Goal: Task Accomplishment & Management: Use online tool/utility

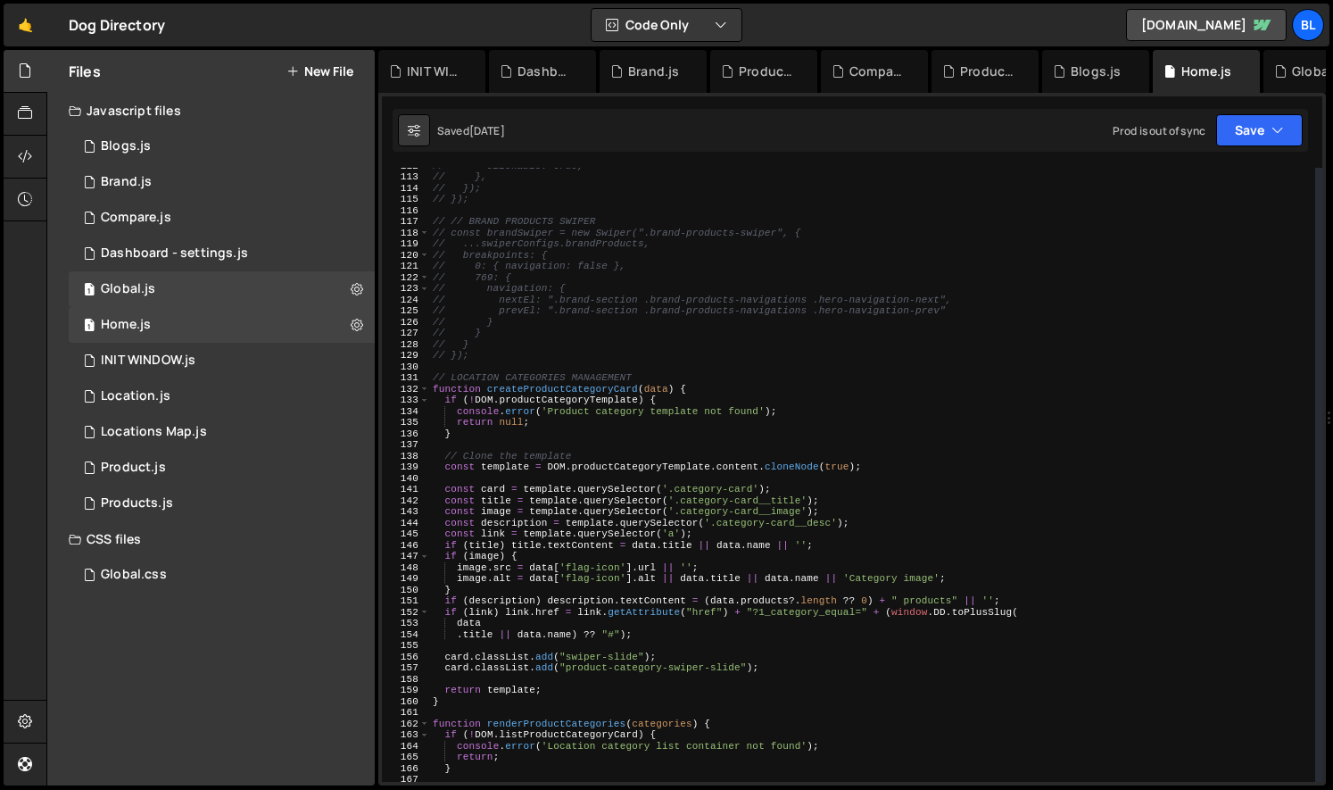
scroll to position [1246, 0]
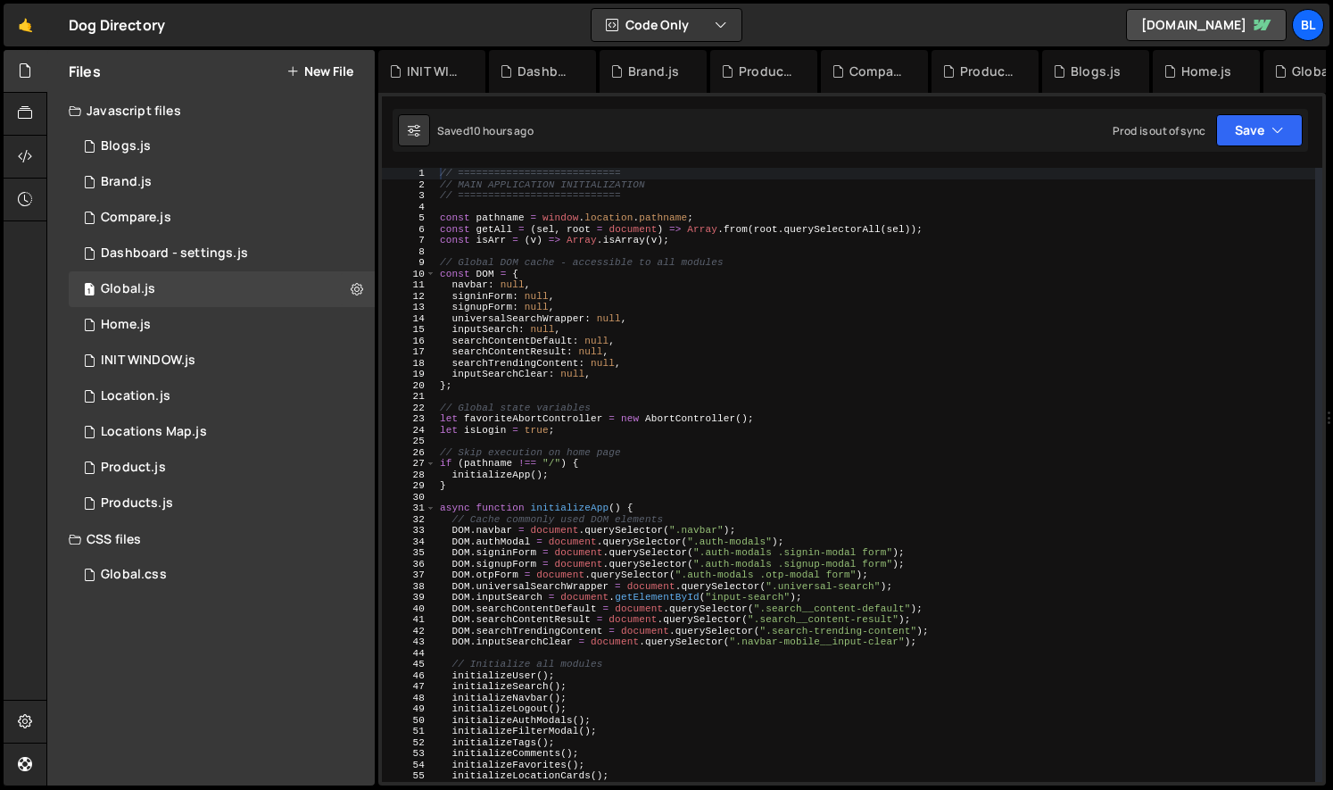
click at [880, 469] on div "// =========================== // MAIN APPLICATION INITIALIZATION // ==========…" at bounding box center [875, 486] width 879 height 636
type textarea "if (pathname !== "/") {"
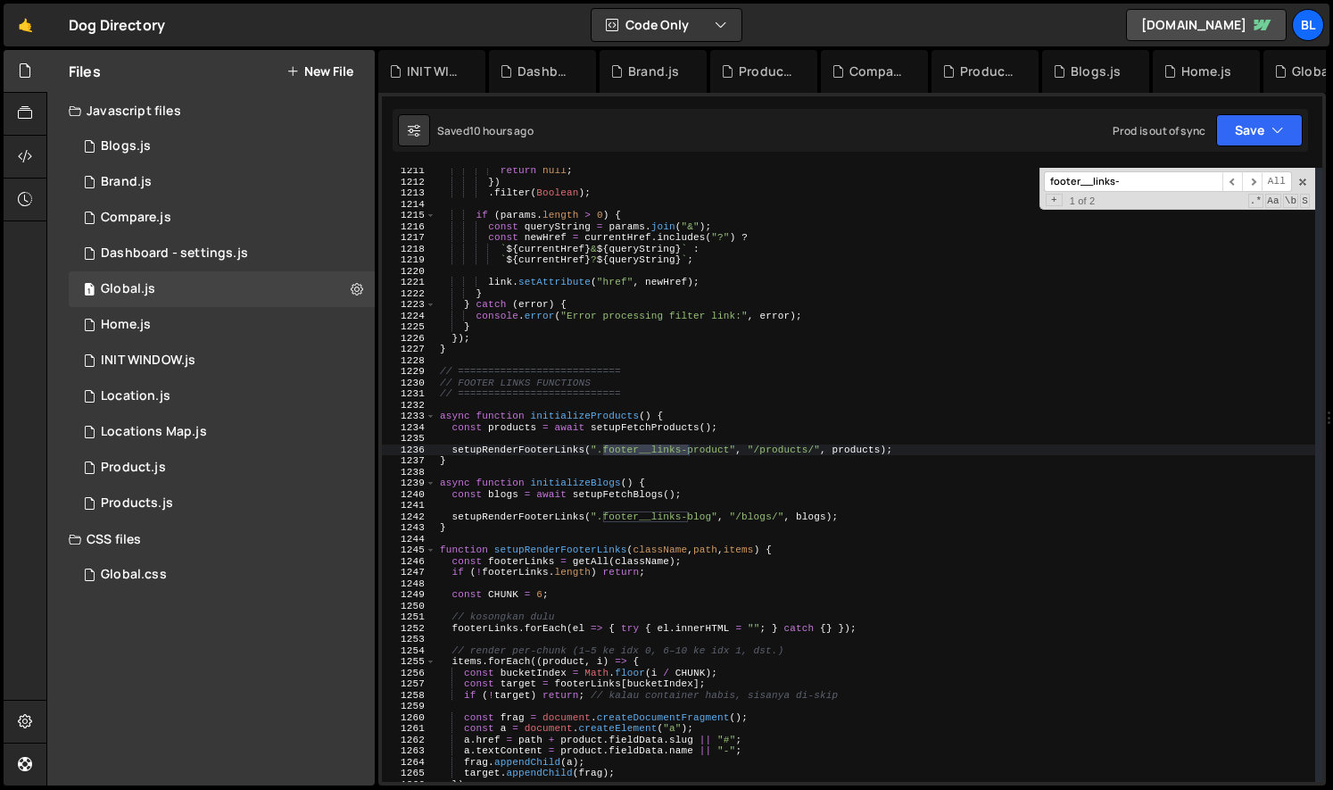
scroll to position [13504, 0]
type input "footer__links-"
click at [574, 414] on div "return null ; }) . filter ( Boolean ) ; if ( params . length > 0 ) { const quer…" at bounding box center [875, 480] width 879 height 636
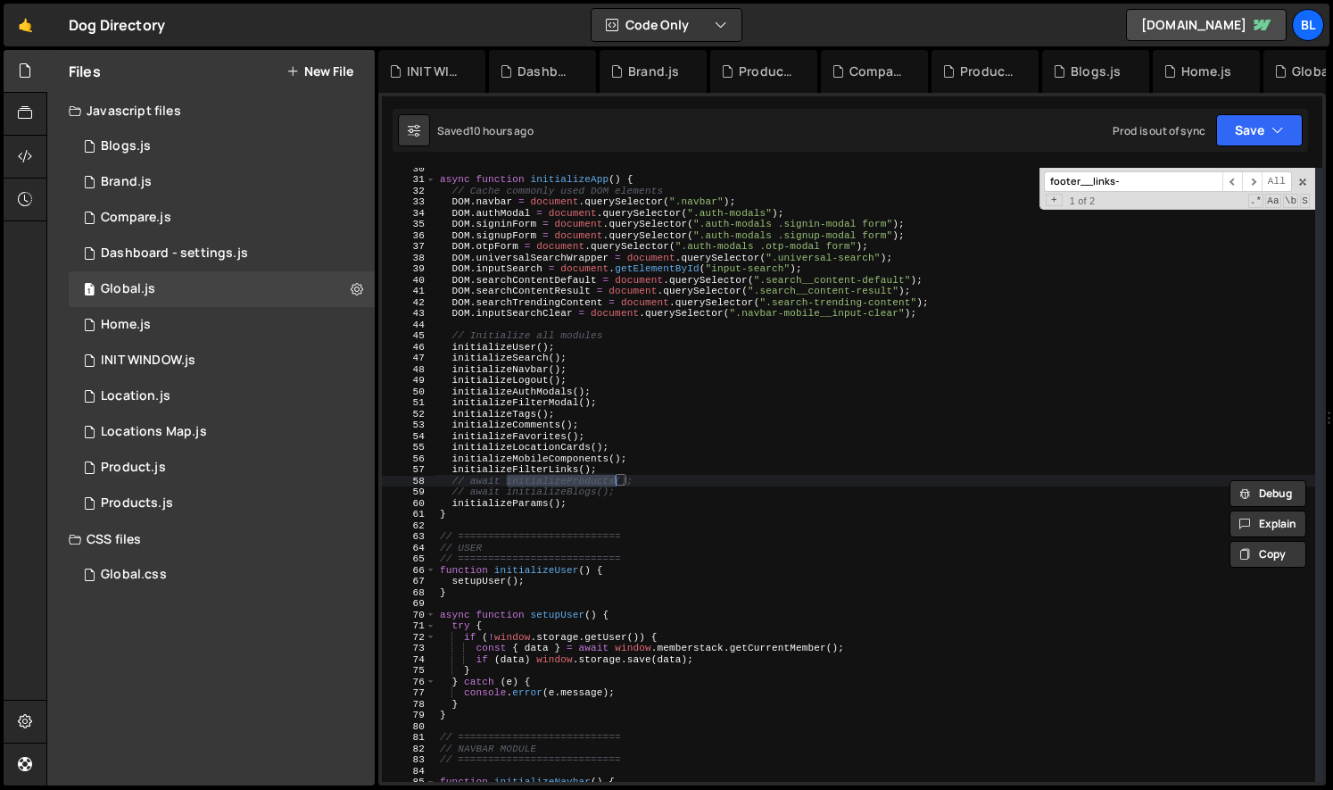
type textarea "async function initializeProducts() {"
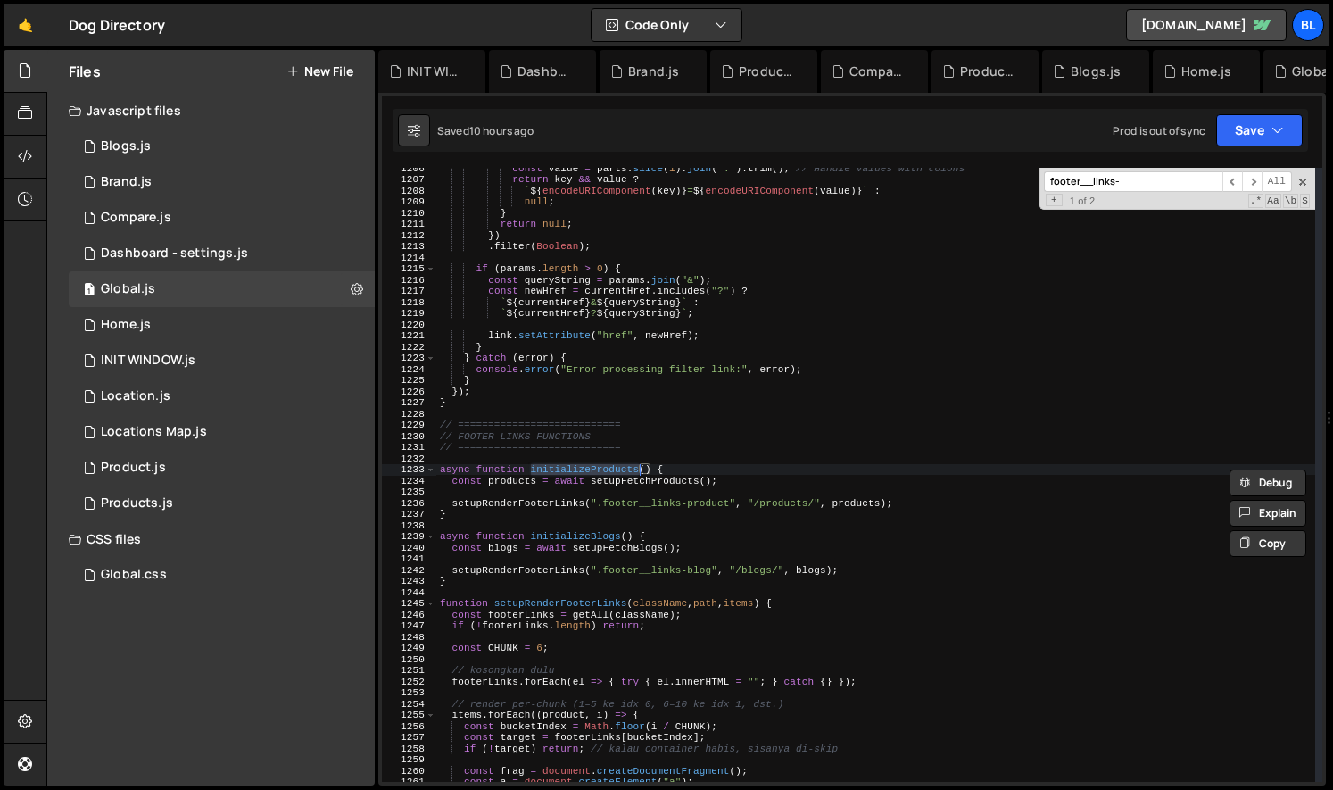
click at [605, 463] on div "const value = parts . slice ( 1 ) . join ( ":" ) . trim ( ) ; // Handle values …" at bounding box center [875, 480] width 879 height 636
click at [582, 504] on div "const value = parts . slice ( 1 ) . join ( ":" ) . trim ( ) ; // Handle values …" at bounding box center [875, 480] width 879 height 636
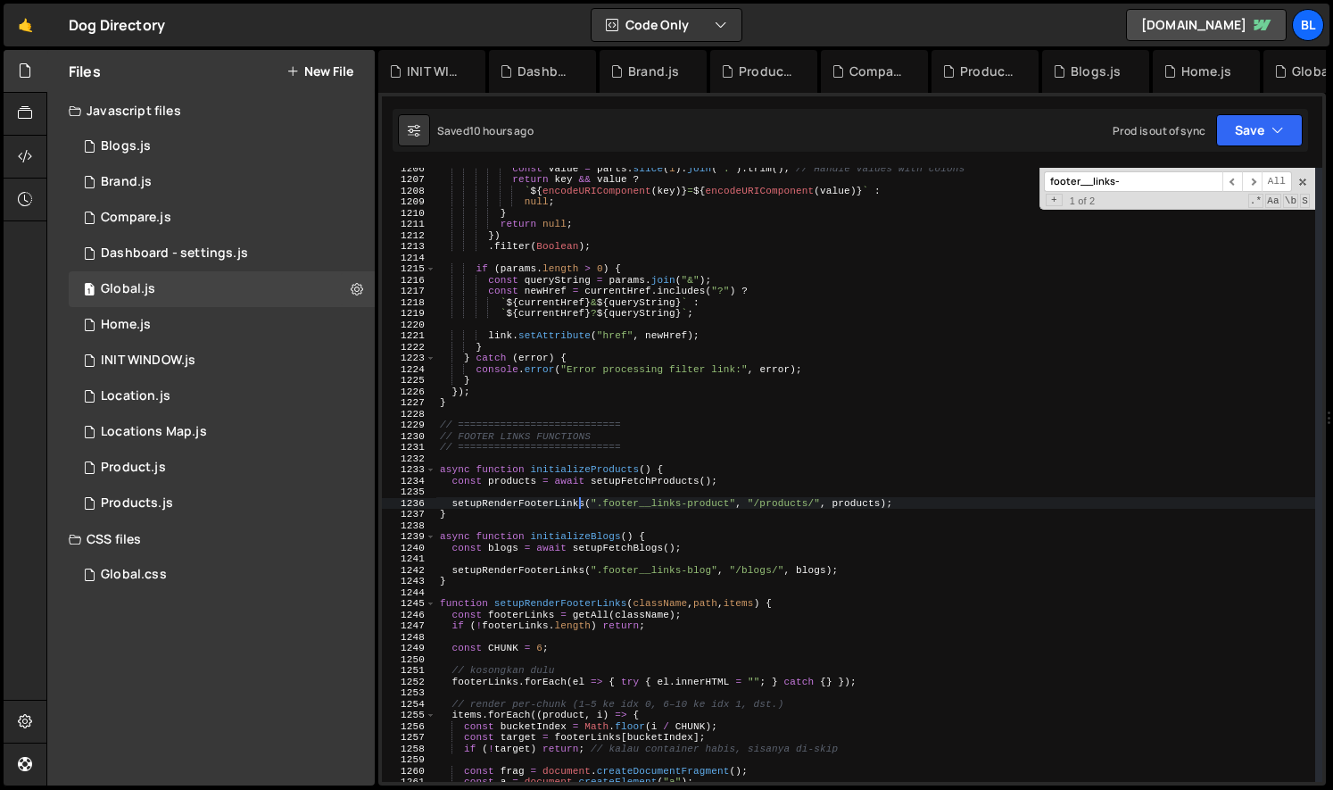
click at [636, 548] on div "const value = parts . slice ( 1 ) . join ( ":" ) . trim ( ) ; // Handle values …" at bounding box center [875, 480] width 879 height 636
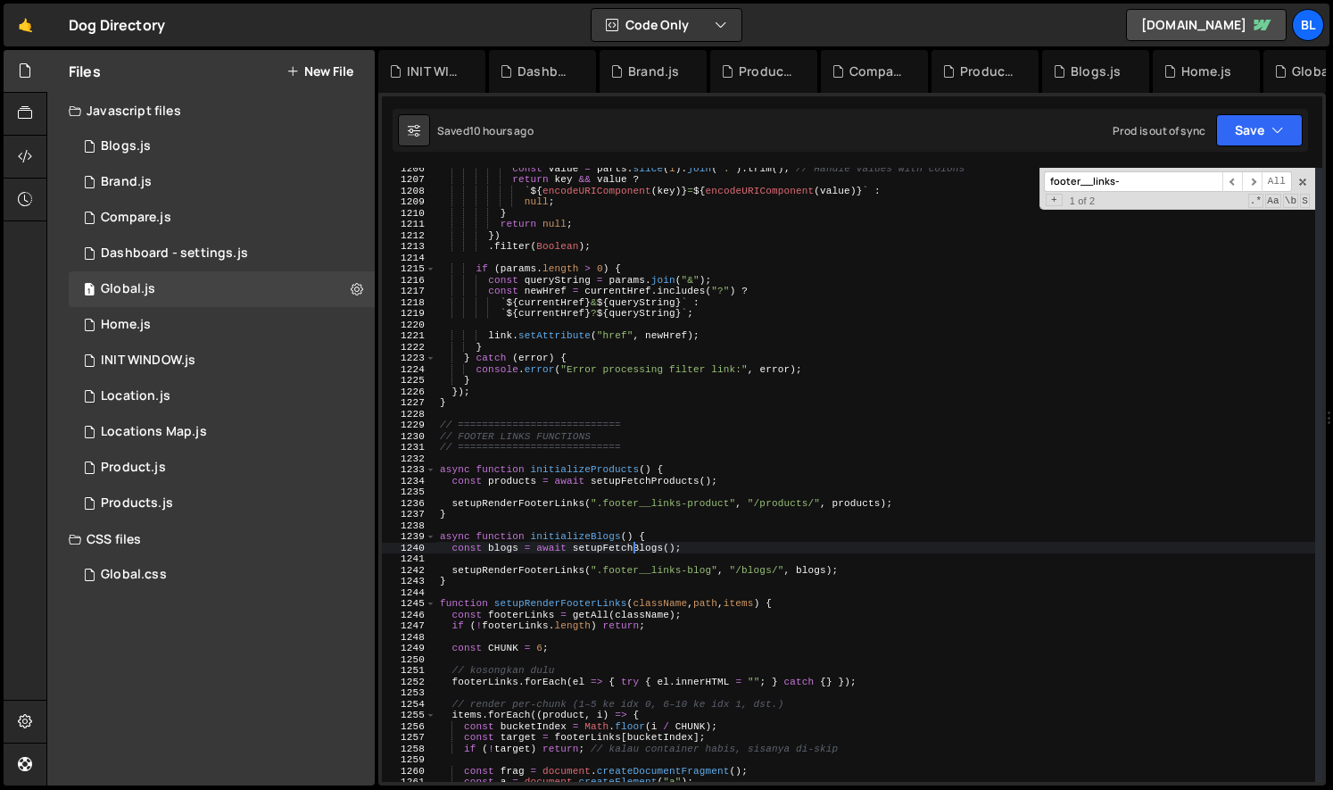
click at [636, 548] on div "const value = parts . slice ( 1 ) . join ( ":" ) . trim ( ) ; // Handle values …" at bounding box center [875, 480] width 879 height 636
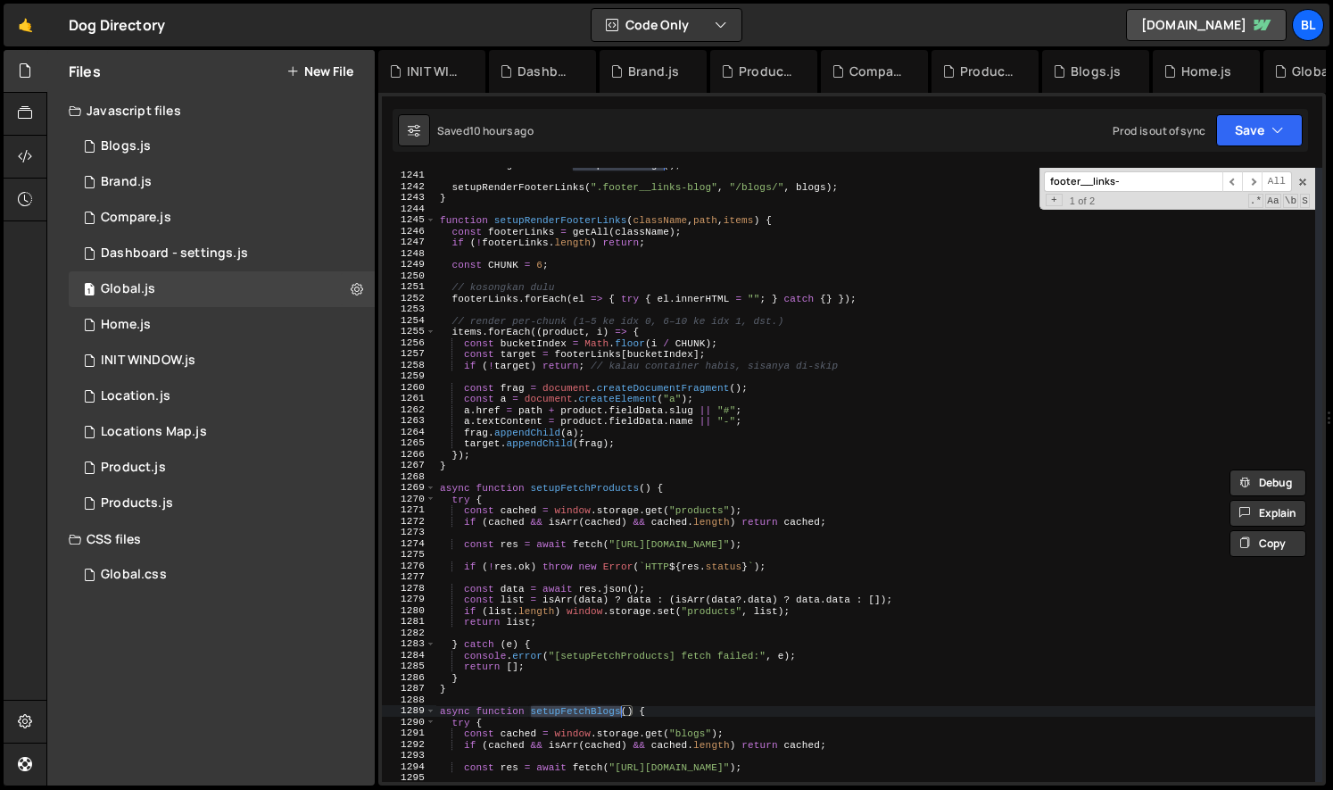
scroll to position [13831, 0]
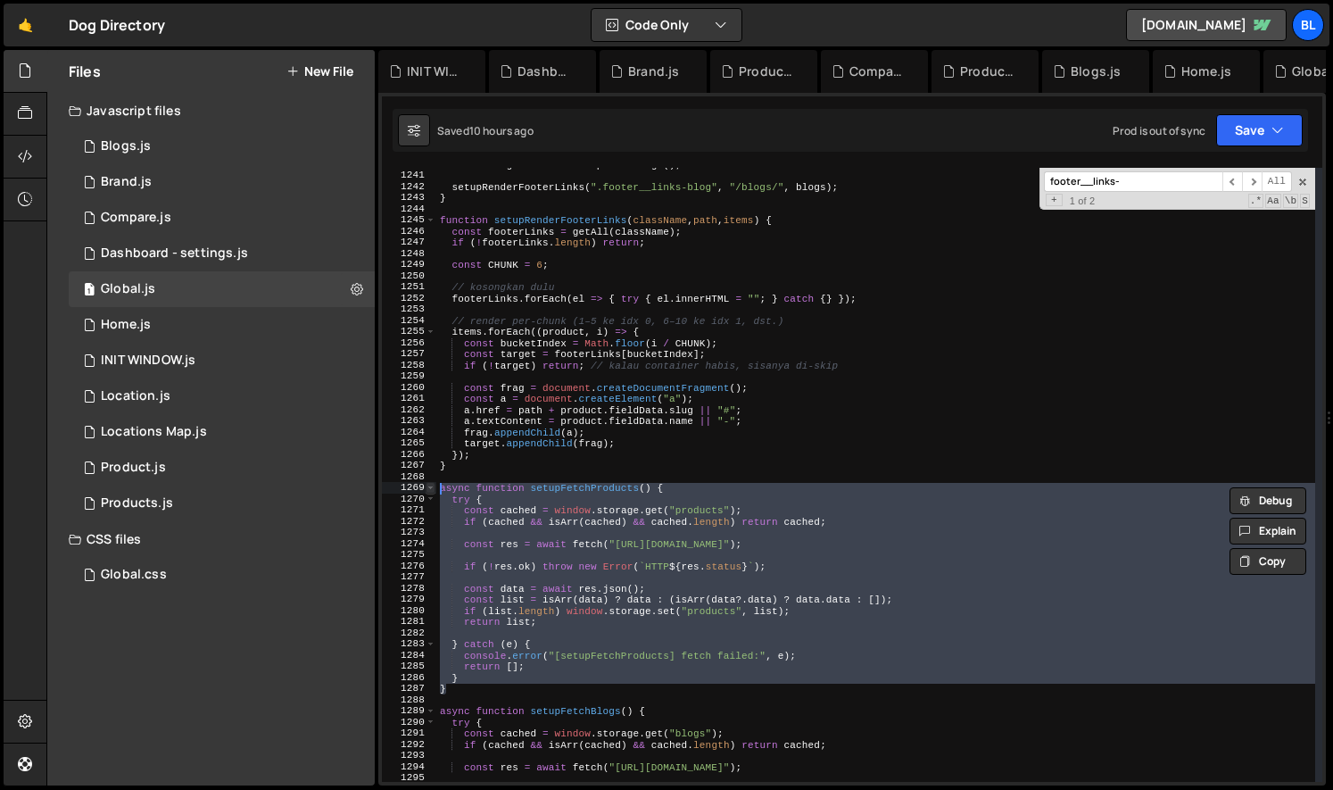
drag, startPoint x: 461, startPoint y: 693, endPoint x: 427, endPoint y: 487, distance: 208.9
click at [427, 487] on div "async function setupFetchProducts() { try { 1240 1241 1242 1243 1244 1245 1246 …" at bounding box center [852, 475] width 941 height 614
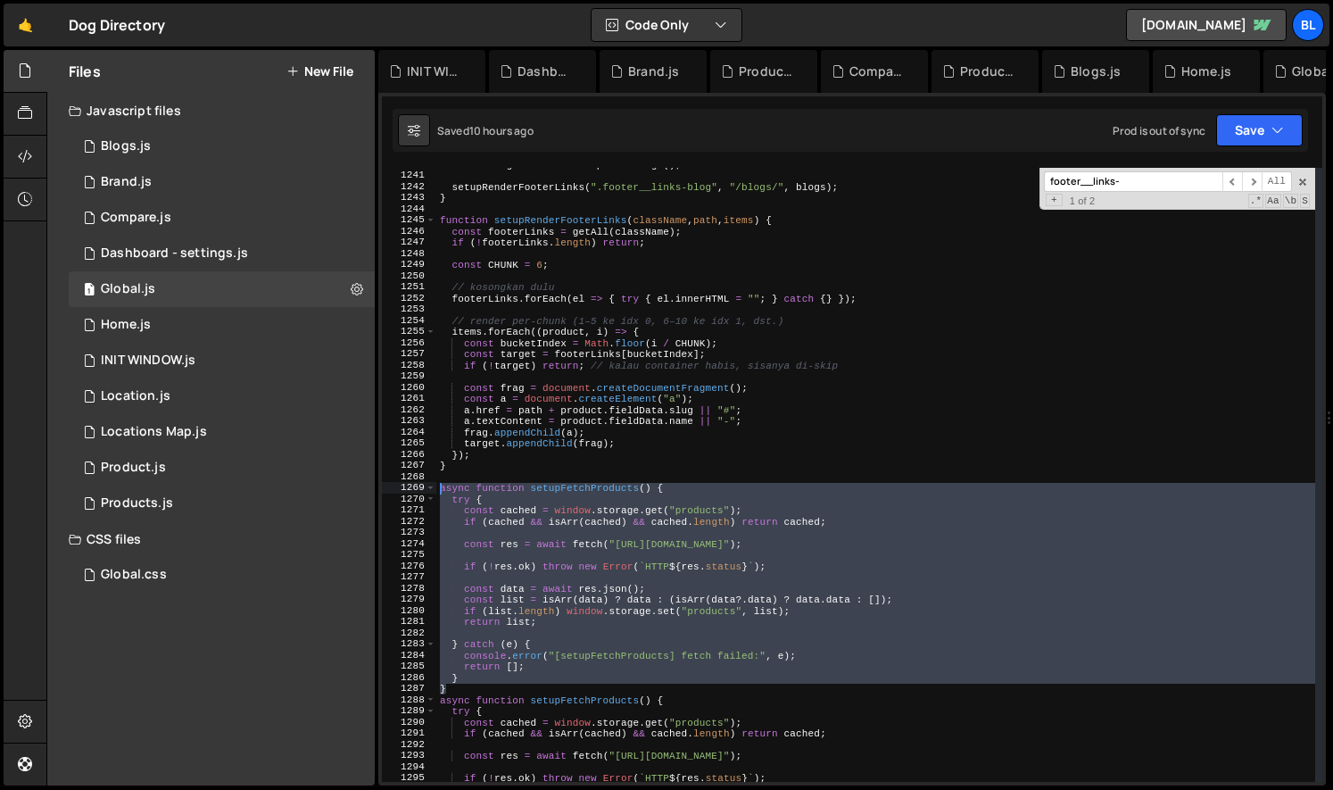
click at [547, 683] on div "const blogs = await setupFetchBlogs ( ) ; setupRenderFooterLinks ( ".footer__li…" at bounding box center [875, 477] width 879 height 636
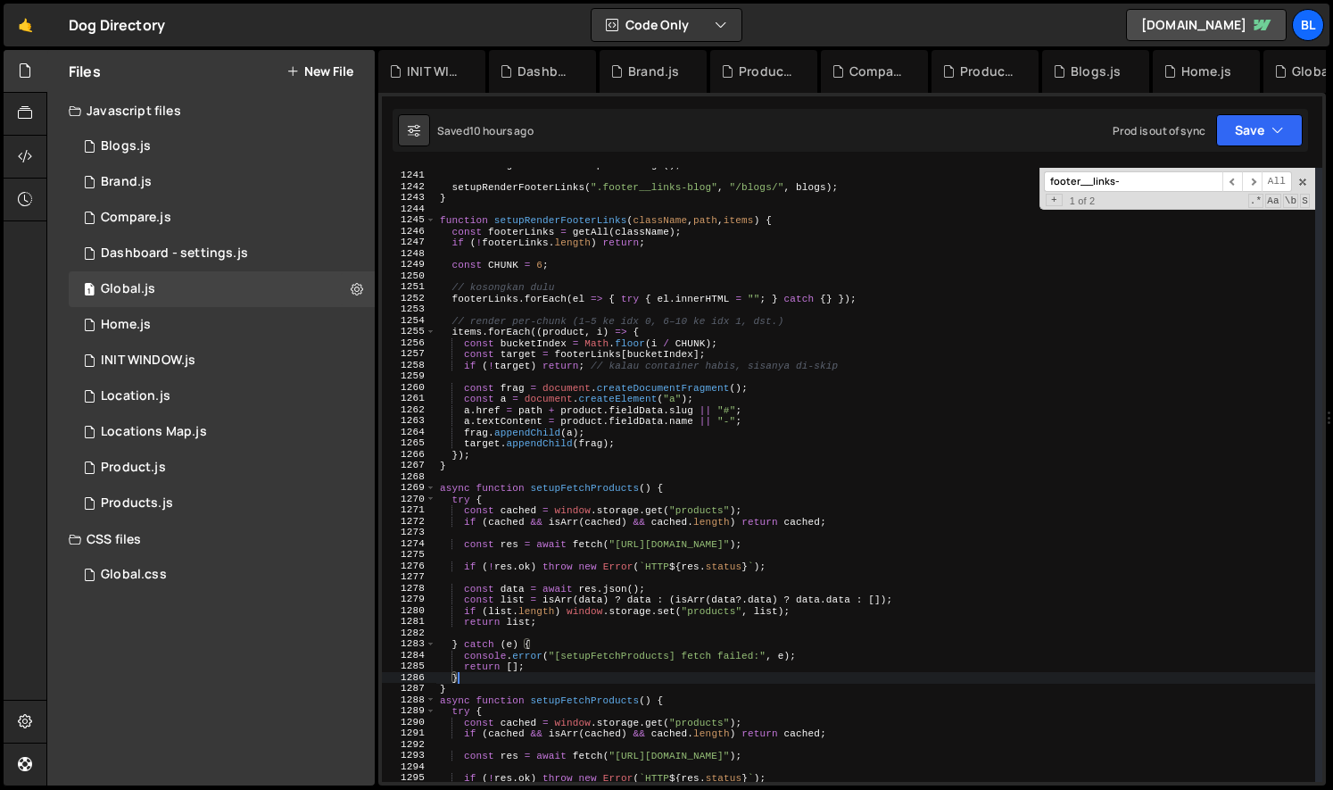
click at [611, 491] on div "const blogs = await setupFetchBlogs ( ) ; setupRenderFooterLinks ( ".footer__li…" at bounding box center [875, 477] width 879 height 636
click at [930, 542] on div "const blogs = await setupFetchBlogs ( ) ; setupRenderFooterLinks ( ".footer__li…" at bounding box center [875, 477] width 879 height 636
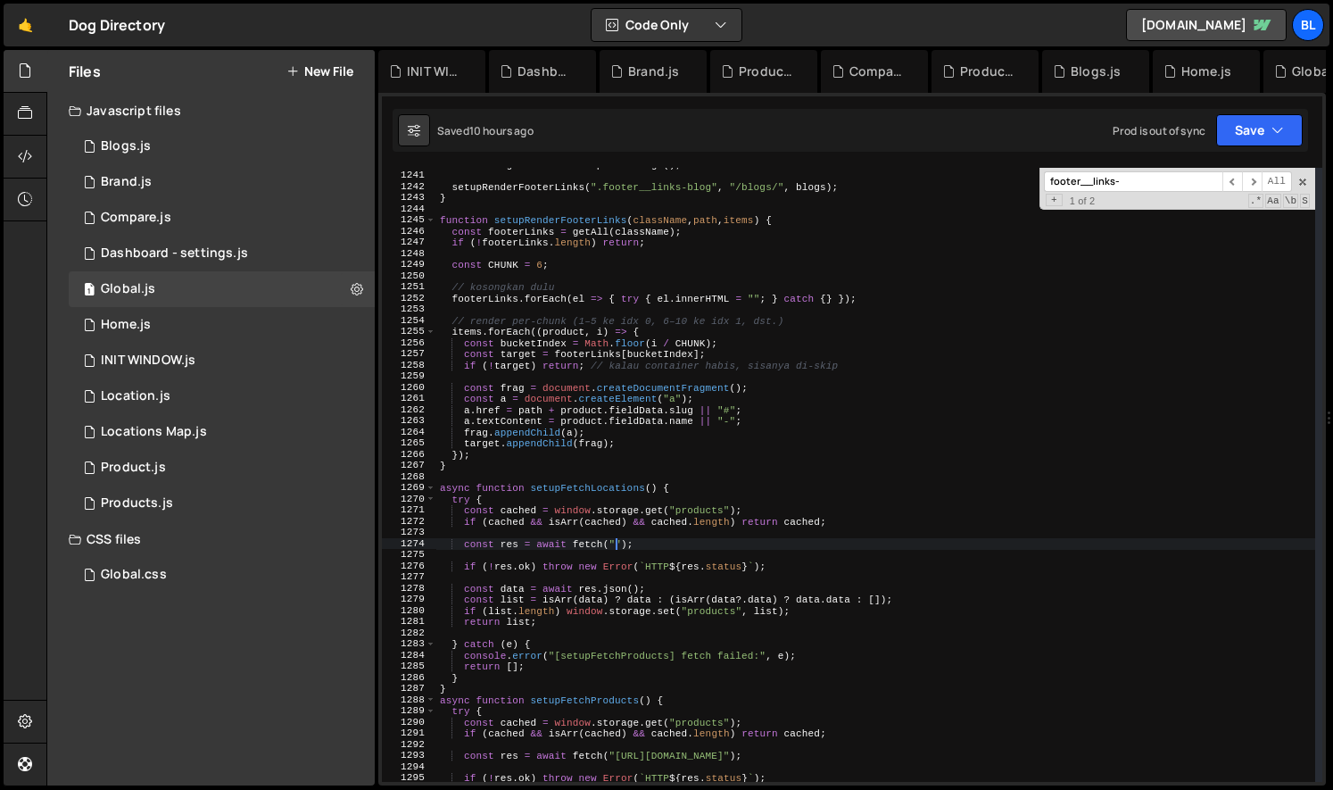
scroll to position [0, 15]
paste textarea "[URL][DOMAIN_NAME]"
click at [893, 601] on div "const blogs = await setupFetchBlogs ( ) ; setupRenderFooterLinks ( ".footer__li…" at bounding box center [875, 477] width 879 height 636
type textarea "const list = isArr(data) ? data : (isArr(data?.data) ? [DOMAIN_NAME] : []);"
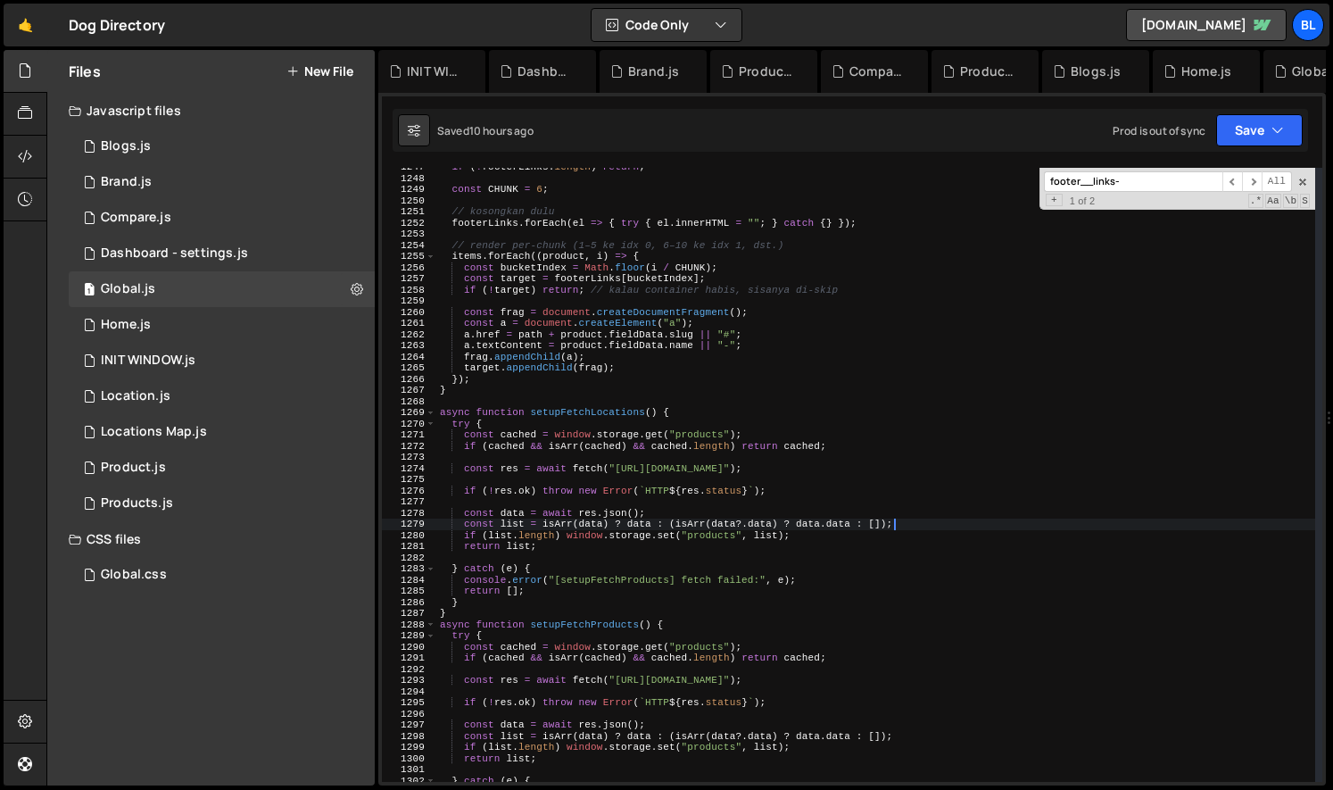
scroll to position [13907, 0]
click at [783, 560] on div "if ( ! footerLinks . length ) return ; const CHUNK = 6 ; // kosongkan dulu foot…" at bounding box center [875, 479] width 879 height 636
click at [682, 560] on div "if ( ! footerLinks . length ) return ; const CHUNK = 6 ; // kosongkan dulu foot…" at bounding box center [875, 479] width 879 height 636
click at [613, 571] on div "if ( ! footerLinks . length ) return ; const CHUNK = 6 ; // kosongkan dulu foot…" at bounding box center [875, 479] width 879 height 636
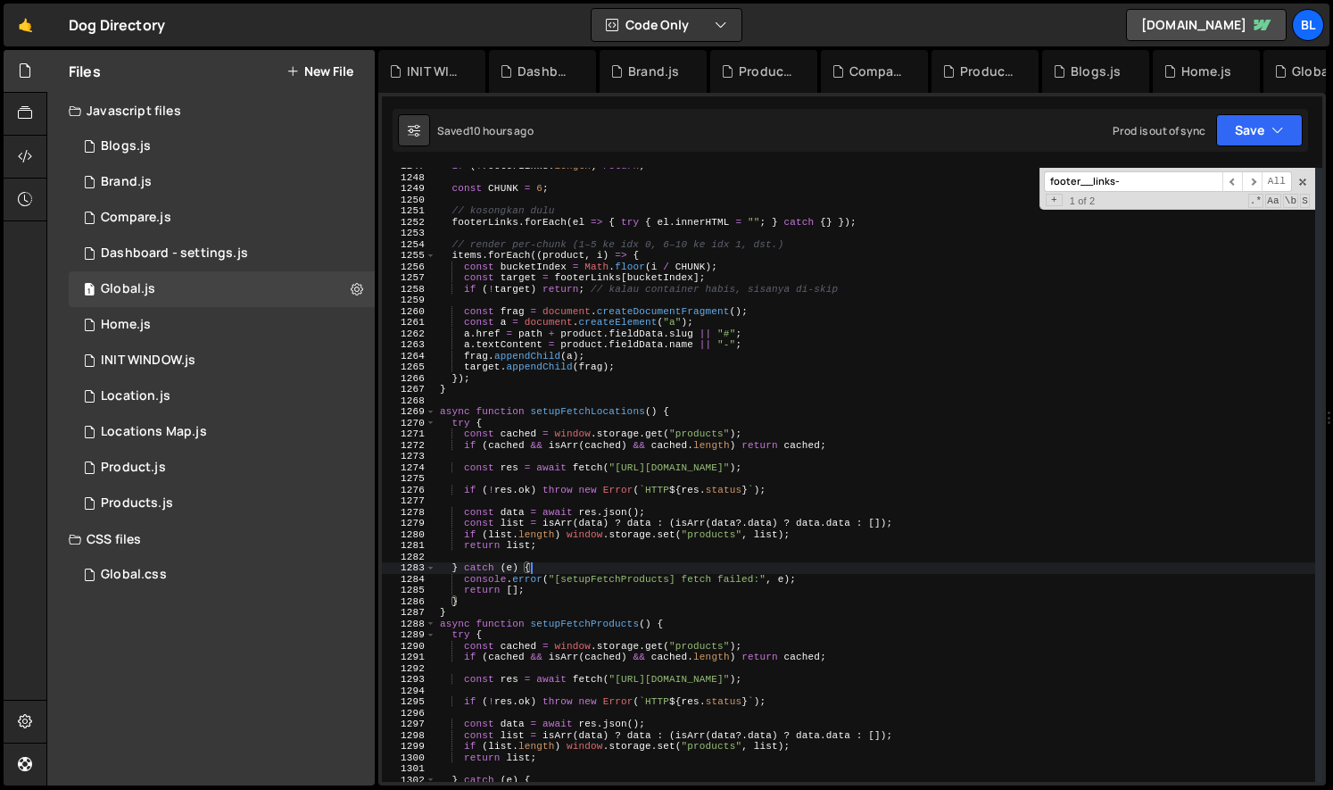
click at [587, 551] on div "if ( ! footerLinks . length ) return ; const CHUNK = 6 ; // kosongkan dulu foot…" at bounding box center [875, 479] width 879 height 636
click at [576, 568] on div "if ( ! footerLinks . length ) return ; const CHUNK = 6 ; // kosongkan dulu foot…" at bounding box center [875, 479] width 879 height 636
click at [646, 577] on div "if ( ! footerLinks . length ) return ; const CHUNK = 6 ; // kosongkan dulu foot…" at bounding box center [875, 479] width 879 height 636
click at [660, 621] on div "if ( ! footerLinks . length ) return ; const CHUNK = 6 ; // kosongkan dulu foot…" at bounding box center [875, 479] width 879 height 636
type textarea "async function setupFetchProducts() {"
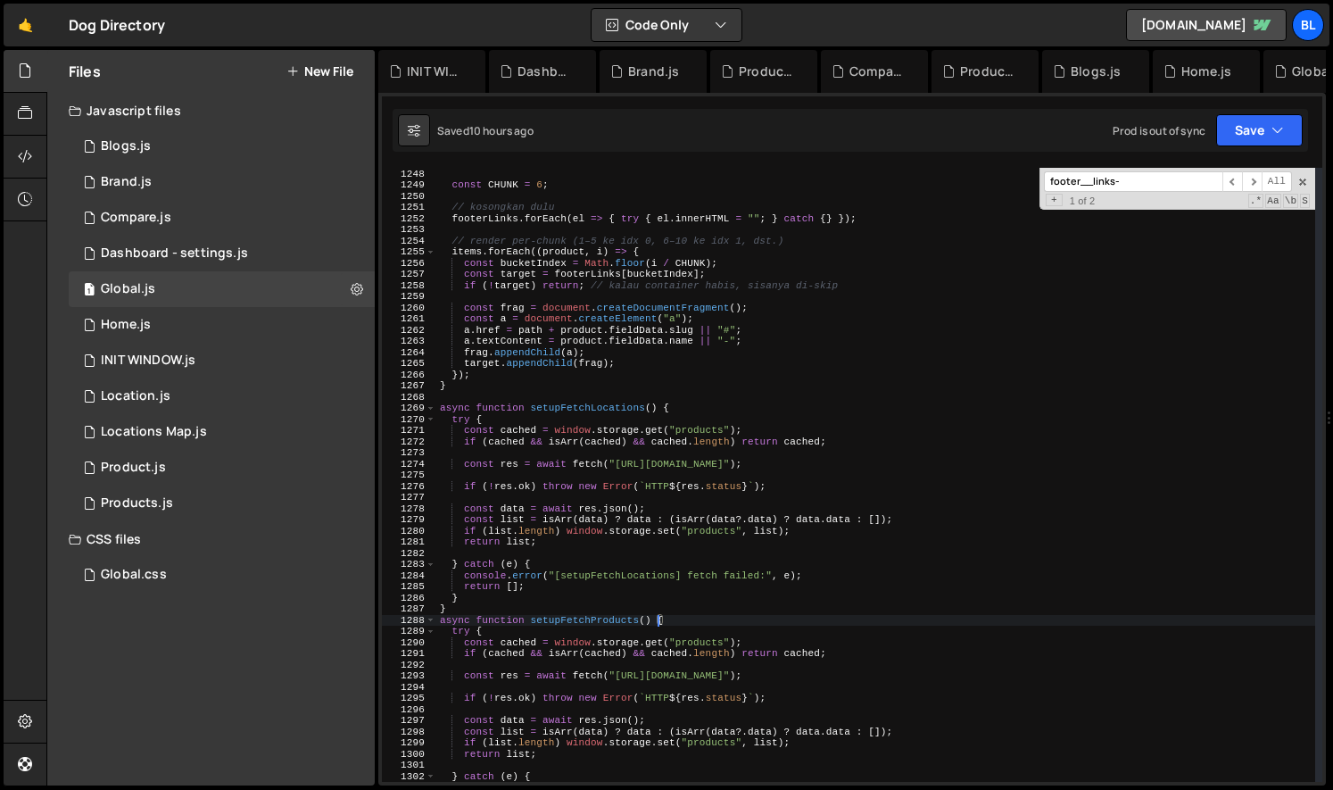
scroll to position [13902, 0]
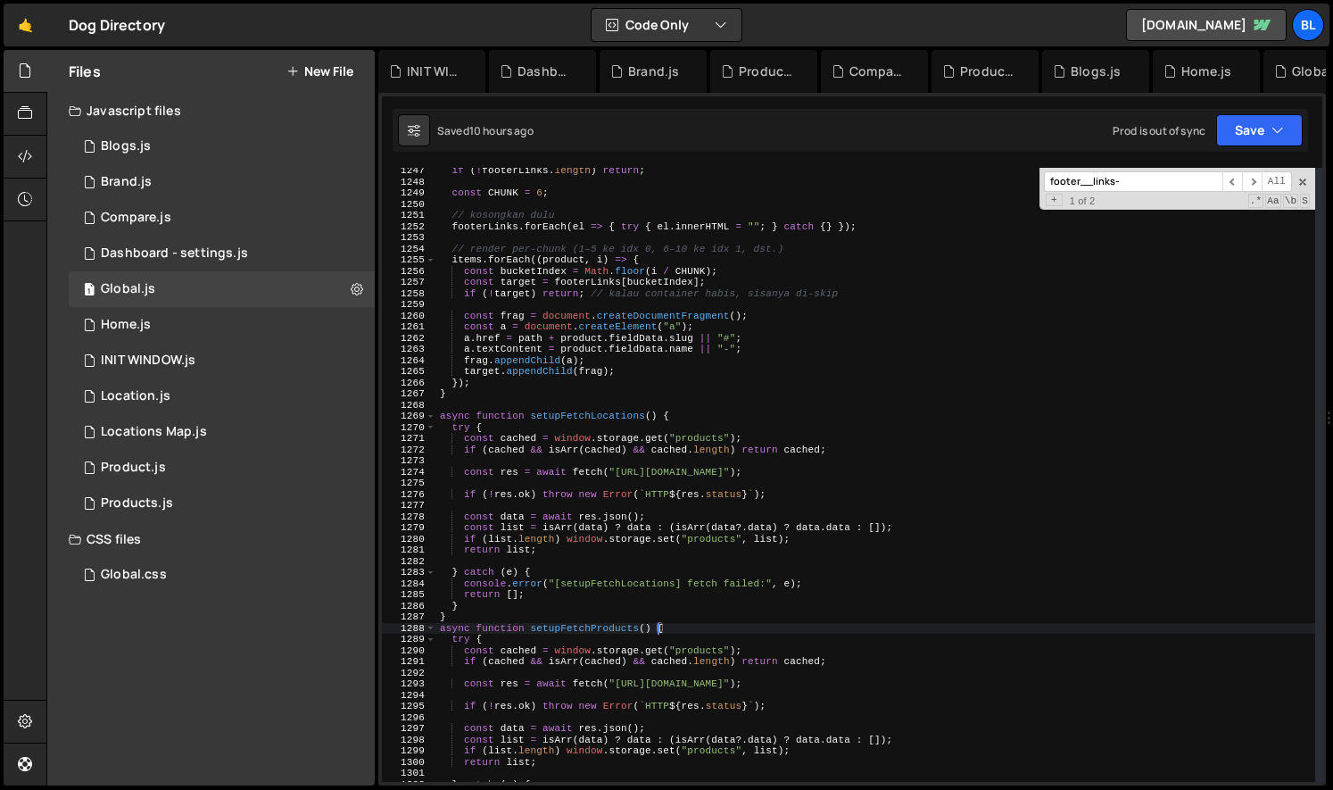
click at [604, 403] on div "if ( ! footerLinks . length ) return ; const CHUNK = 6 ; // kosongkan dulu foot…" at bounding box center [875, 483] width 879 height 636
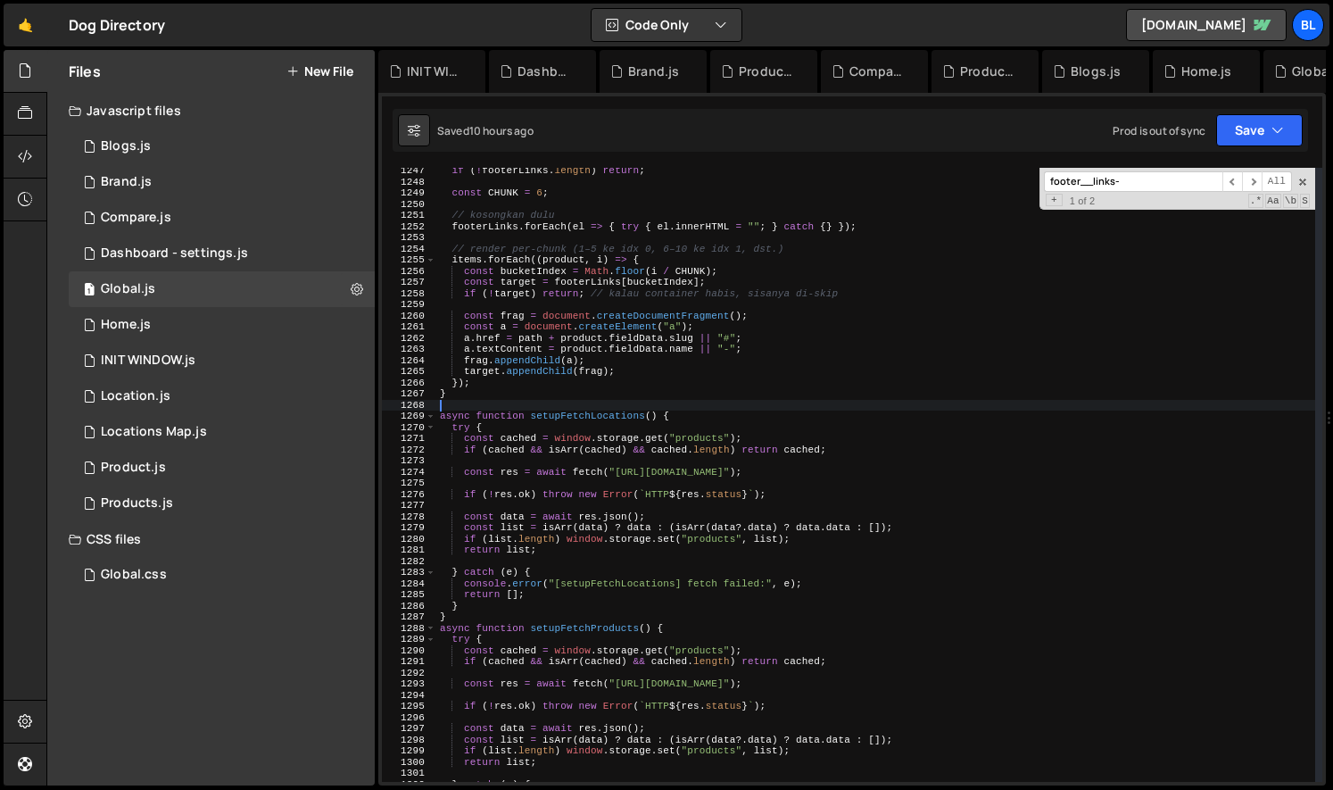
click at [594, 410] on div "if ( ! footerLinks . length ) return ; const CHUNK = 6 ; // kosongkan dulu foot…" at bounding box center [875, 483] width 879 height 636
click at [585, 415] on div "if ( ! footerLinks . length ) return ; const CHUNK = 6 ; // kosongkan dulu foot…" at bounding box center [875, 483] width 879 height 636
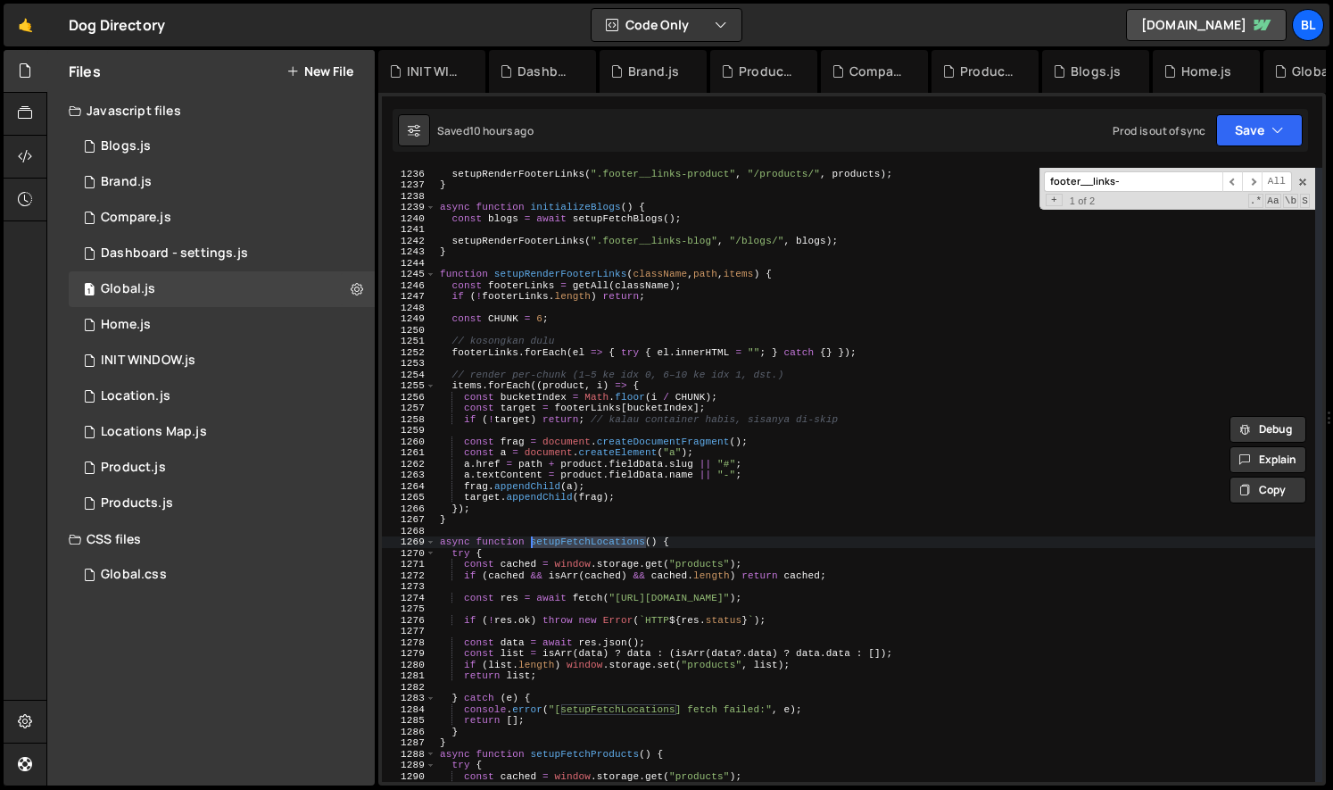
scroll to position [13736, 0]
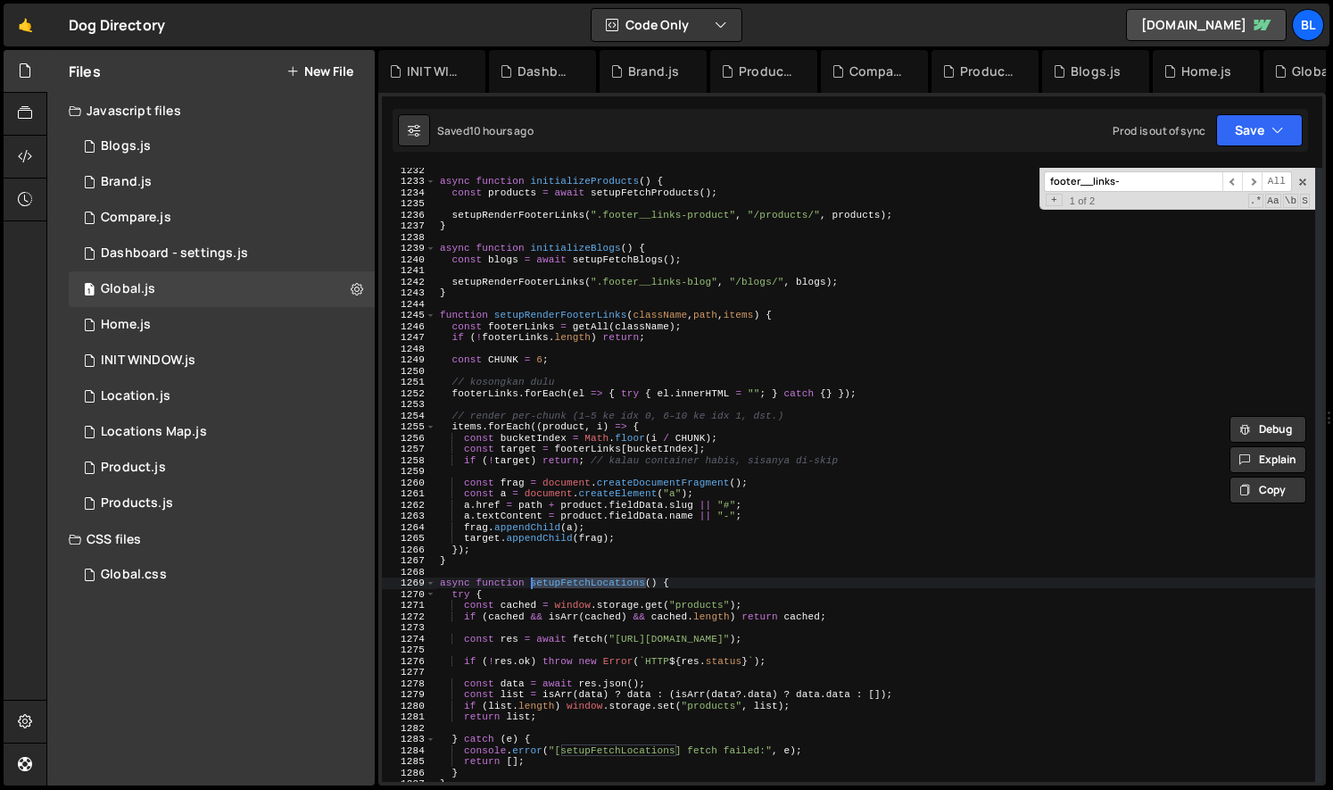
click at [616, 454] on div "async function initializeProducts ( ) { const products = await setupFetchProduc…" at bounding box center [875, 482] width 879 height 636
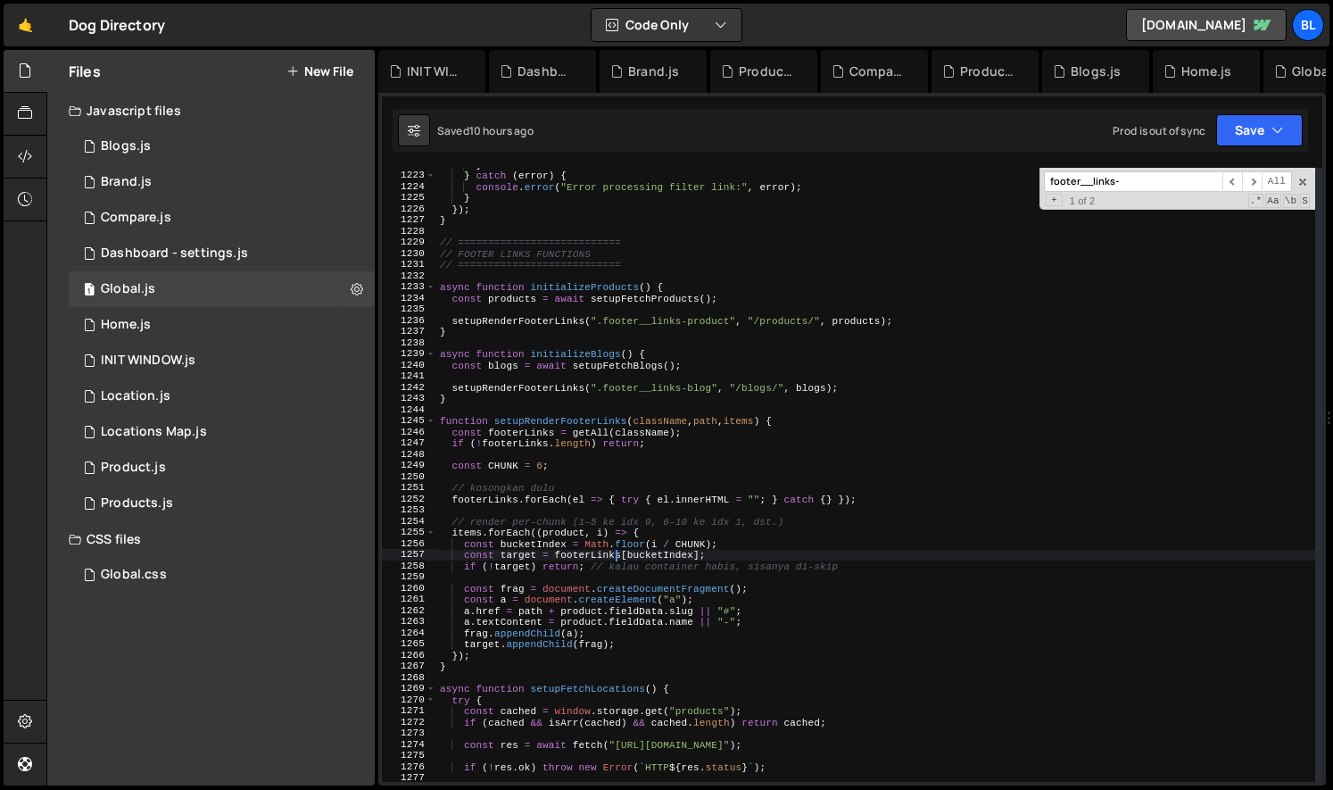
scroll to position [13628, 0]
click at [463, 337] on div "} } catch ( error ) { console . error ( "Error processing filter link:" , error…" at bounding box center [875, 479] width 879 height 636
click at [479, 319] on div "} } catch ( error ) { console . error ( "Error processing filter link:" , error…" at bounding box center [875, 479] width 879 height 636
type textarea "setupRenderFooterLinks(".footer__links-product", "/products/", products);"
click at [494, 311] on div "} } catch ( error ) { console . error ( "Error processing filter link:" , error…" at bounding box center [875, 479] width 879 height 636
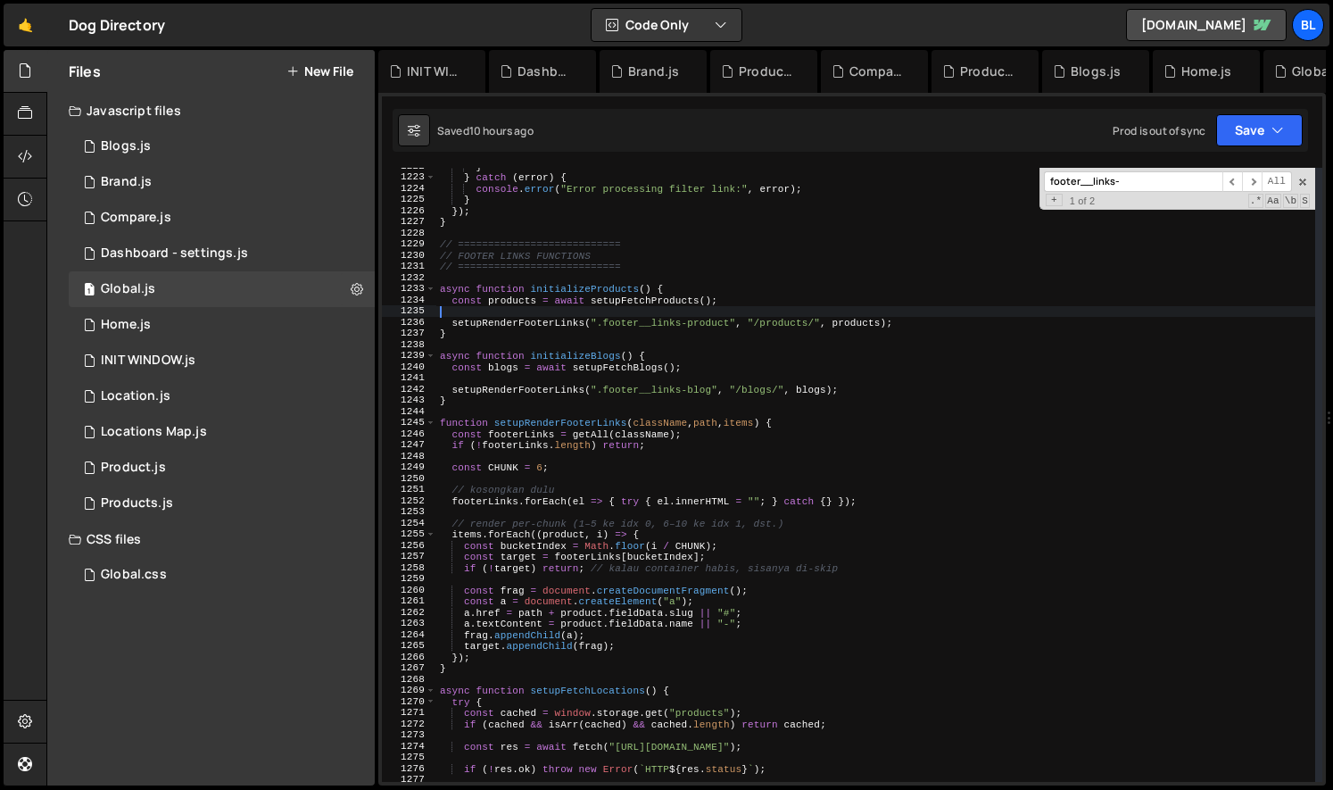
type textarea "const products = await setupFetchProducts();"
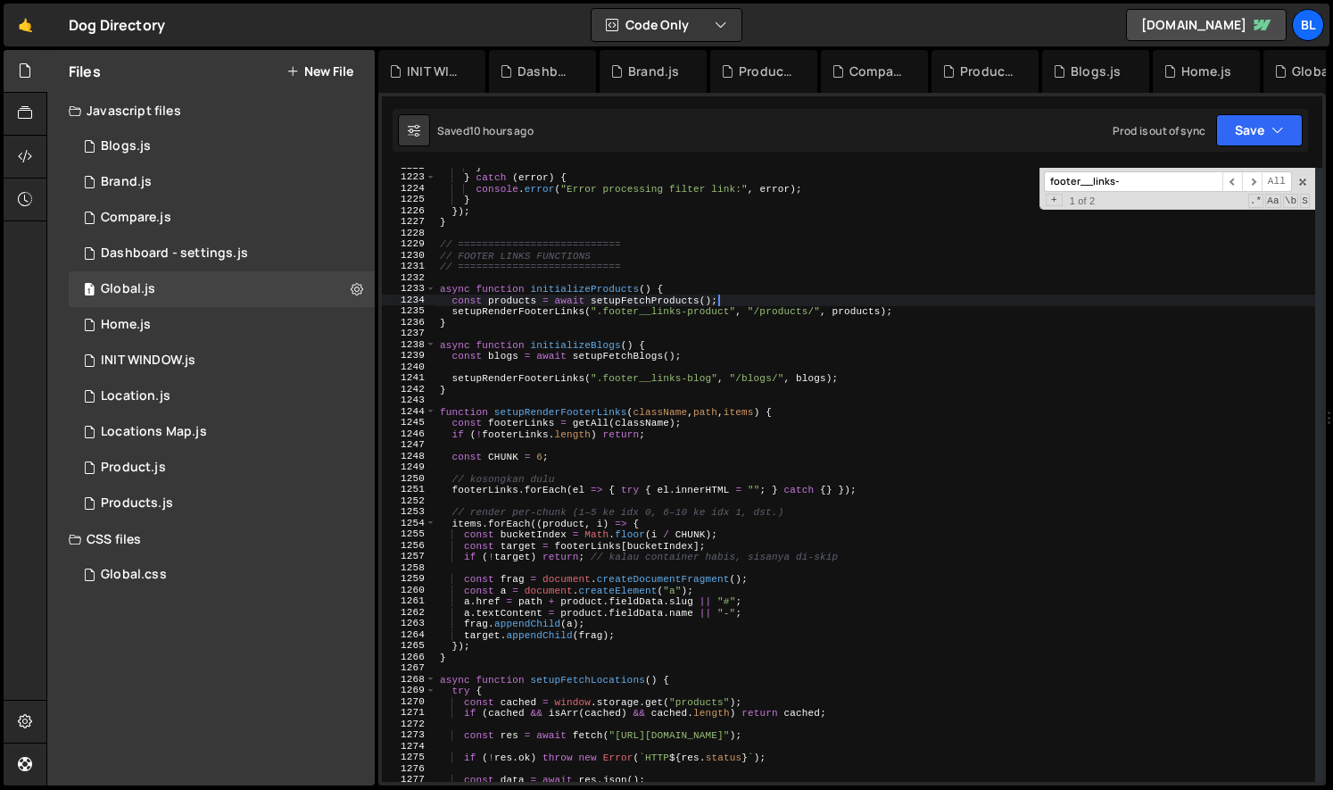
click at [503, 362] on div "} } catch ( error ) { console . error ( "Error processing filter link:" , error…" at bounding box center [875, 479] width 879 height 636
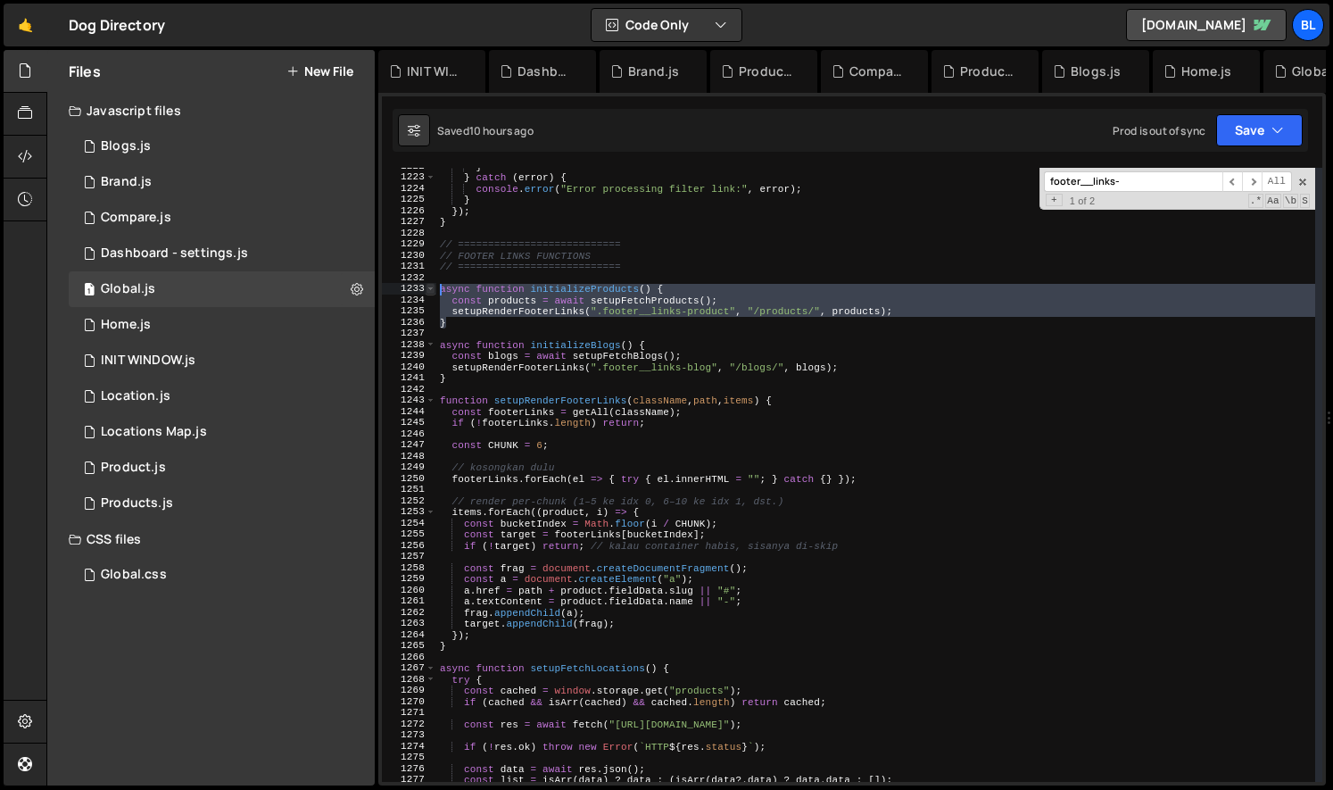
drag, startPoint x: 459, startPoint y: 328, endPoint x: 427, endPoint y: 290, distance: 48.8
click at [427, 290] on div "async function initializeProducts() { 1222 1223 1224 1225 1226 1227 1228 1229 1…" at bounding box center [852, 475] width 941 height 614
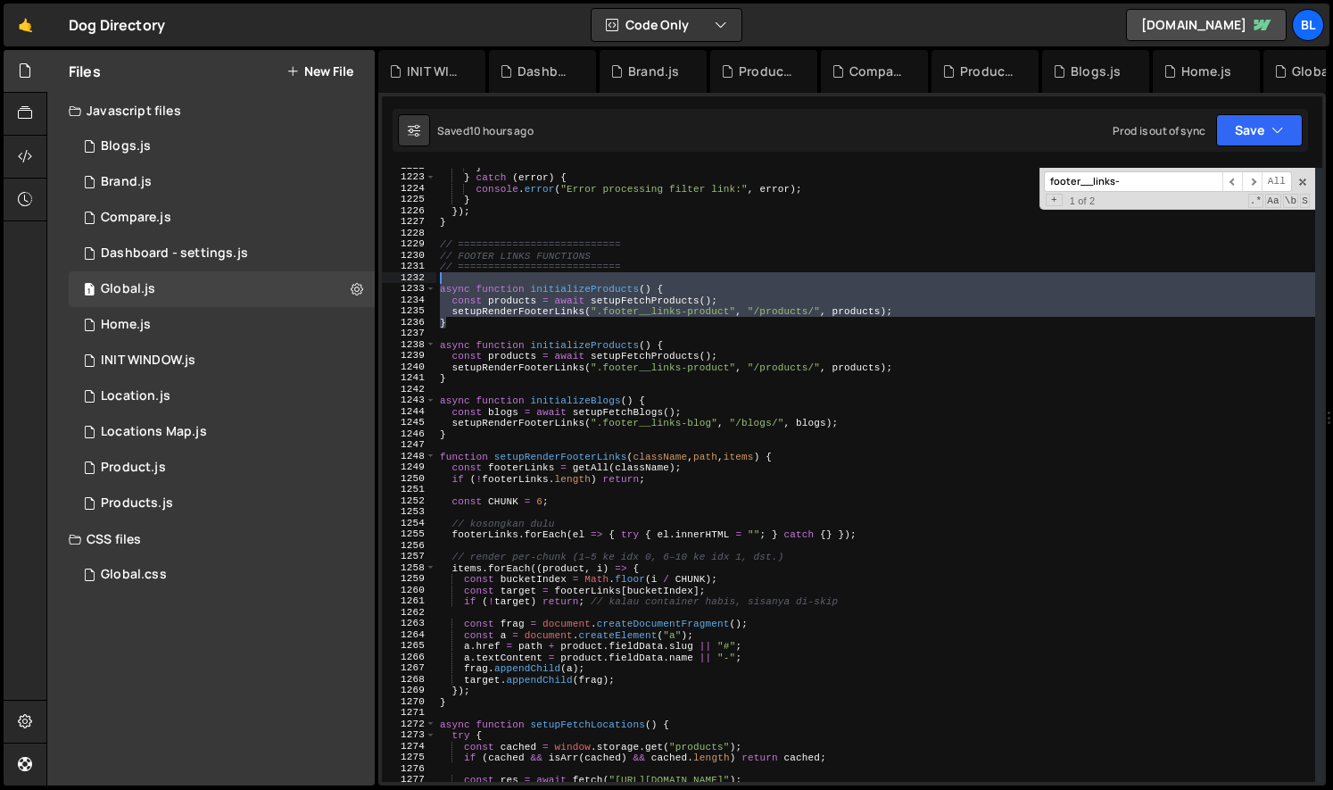
click at [610, 296] on div "} } catch ( error ) { console . error ( "Error processing filter link:" , error…" at bounding box center [875, 479] width 879 height 636
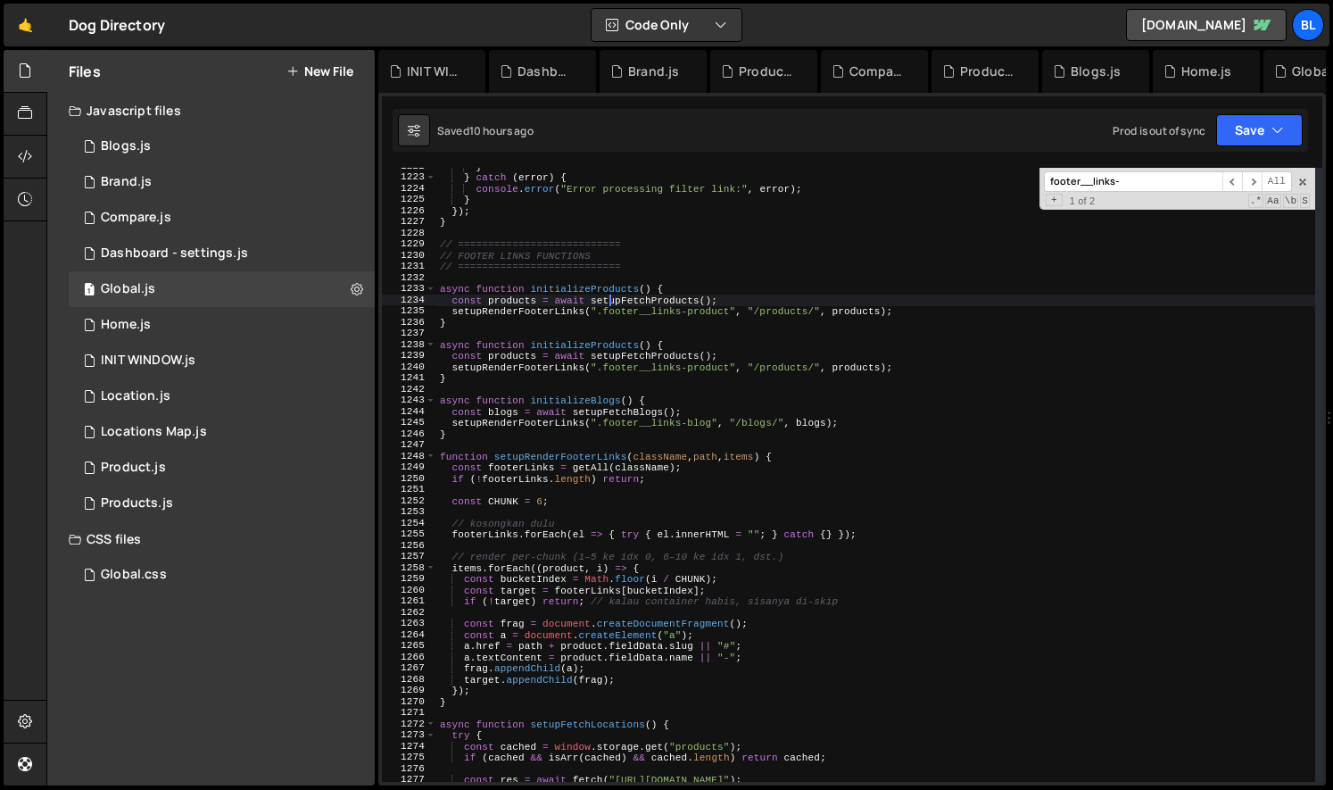
click at [610, 296] on div "} } catch ( error ) { console . error ( "Error processing filter link:" , error…" at bounding box center [875, 479] width 879 height 636
type textarea "async function initializeLocations() {"
click at [578, 329] on div "} } catch ( error ) { console . error ( "Error processing filter link:" , error…" at bounding box center [875, 479] width 879 height 636
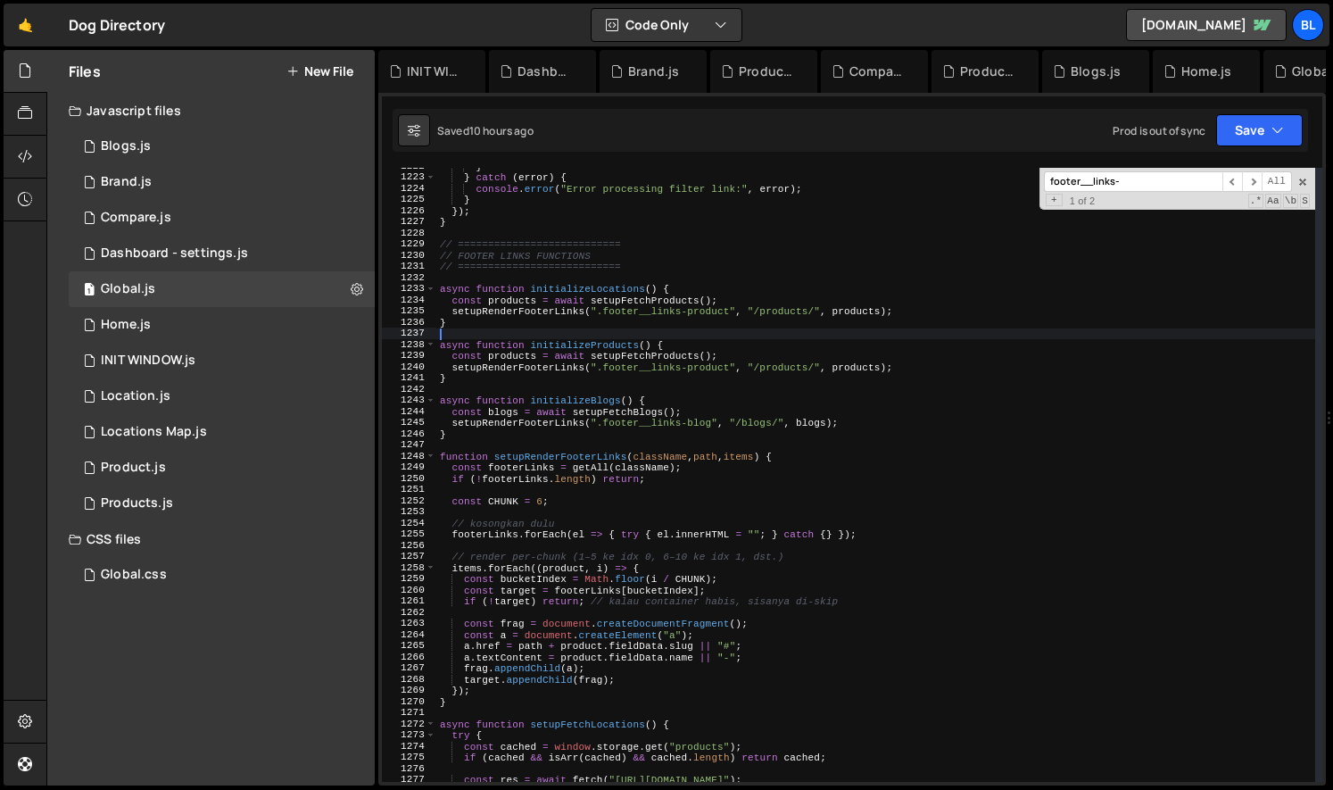
click at [623, 295] on div "} } catch ( error ) { console . error ( "Error processing filter link:" , error…" at bounding box center [875, 479] width 879 height 636
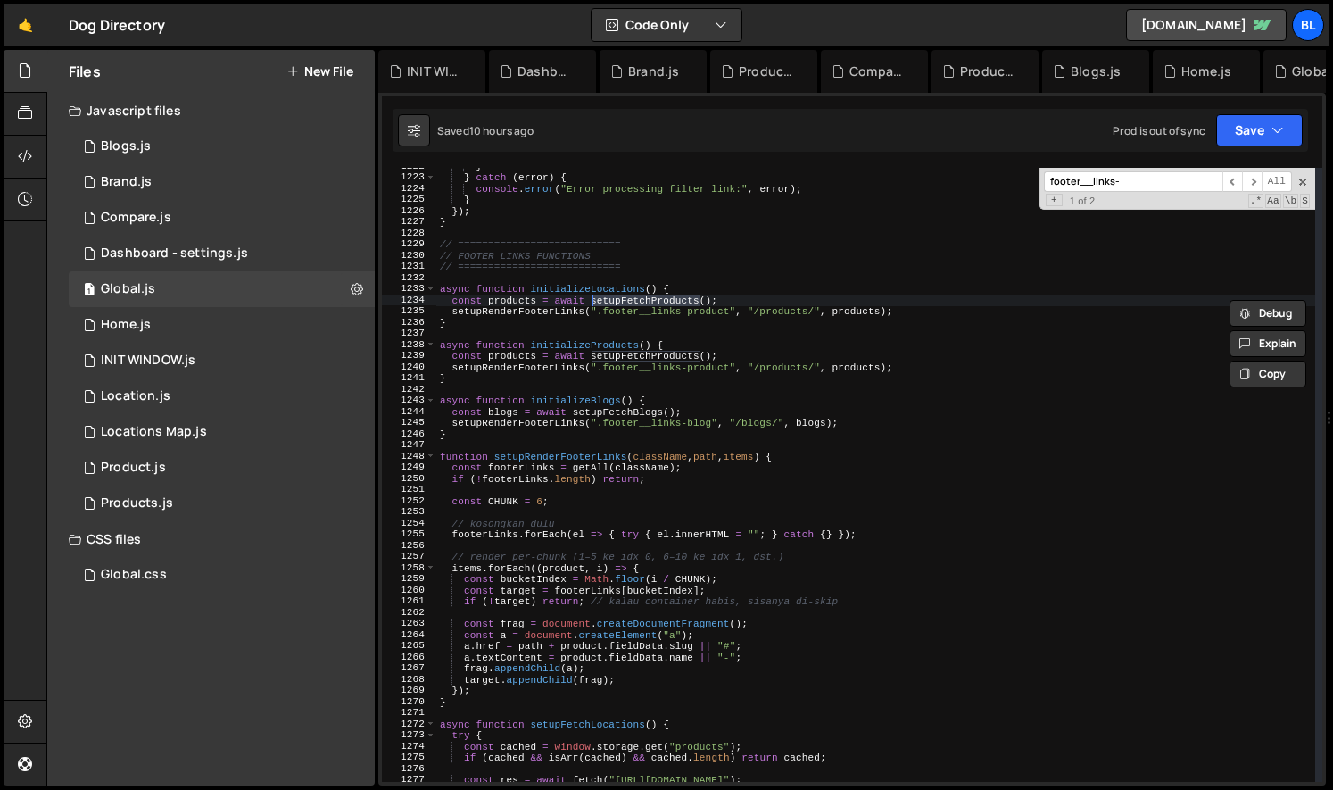
paste textarea "Location"
click at [515, 303] on div "} } catch ( error ) { console . error ( "Error processing filter link:" , error…" at bounding box center [875, 479] width 879 height 636
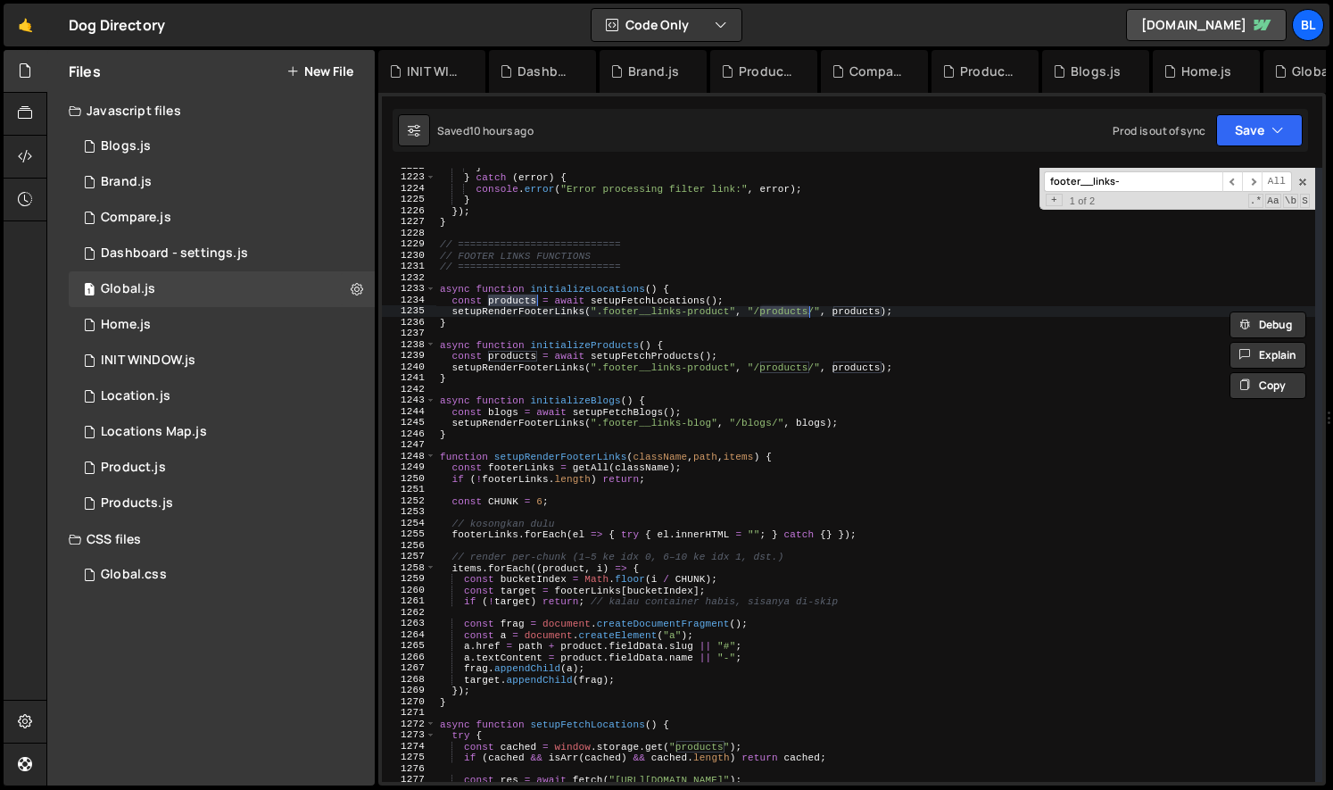
click at [525, 302] on div "} } catch ( error ) { console . error ( "Error processing filter link:" , error…" at bounding box center [875, 479] width 879 height 636
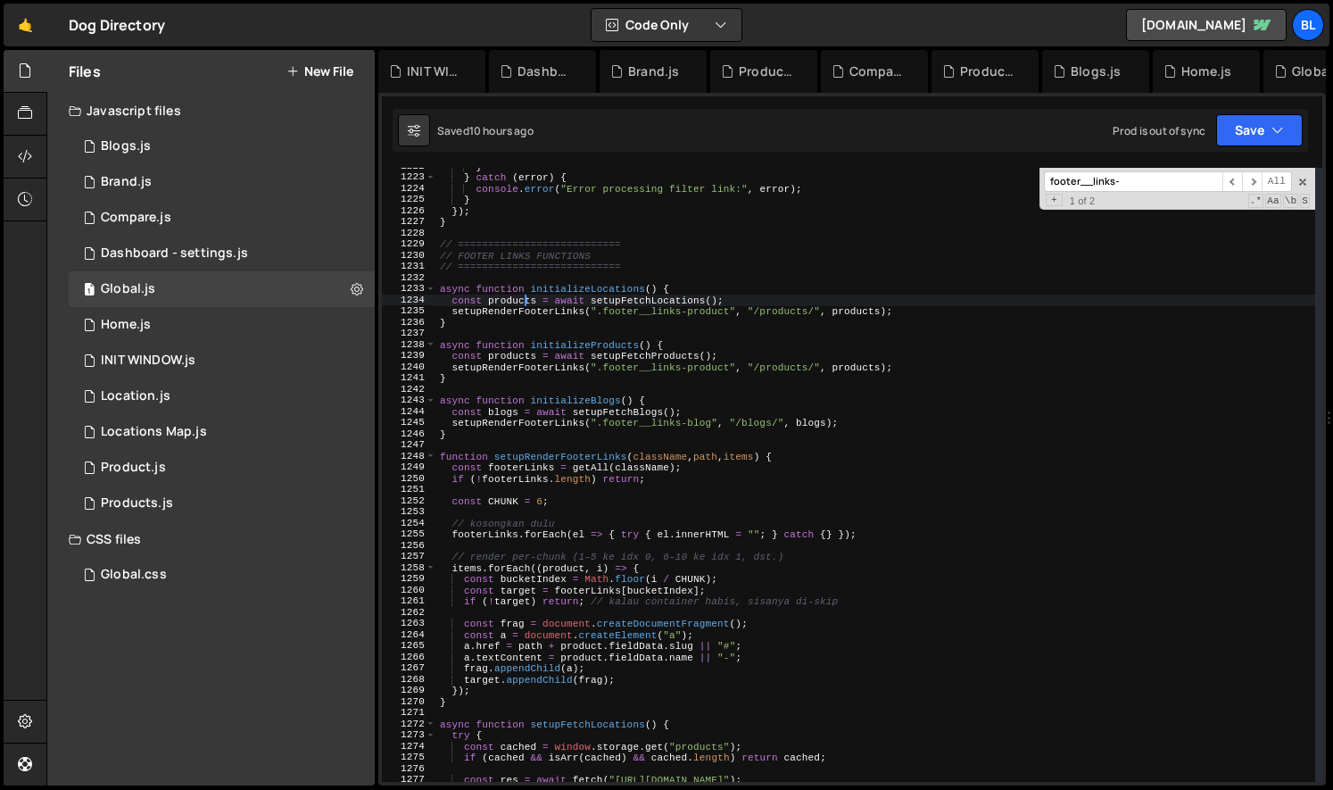
click at [525, 302] on div "} } catch ( error ) { console . error ( "Error processing filter link:" , error…" at bounding box center [875, 479] width 879 height 636
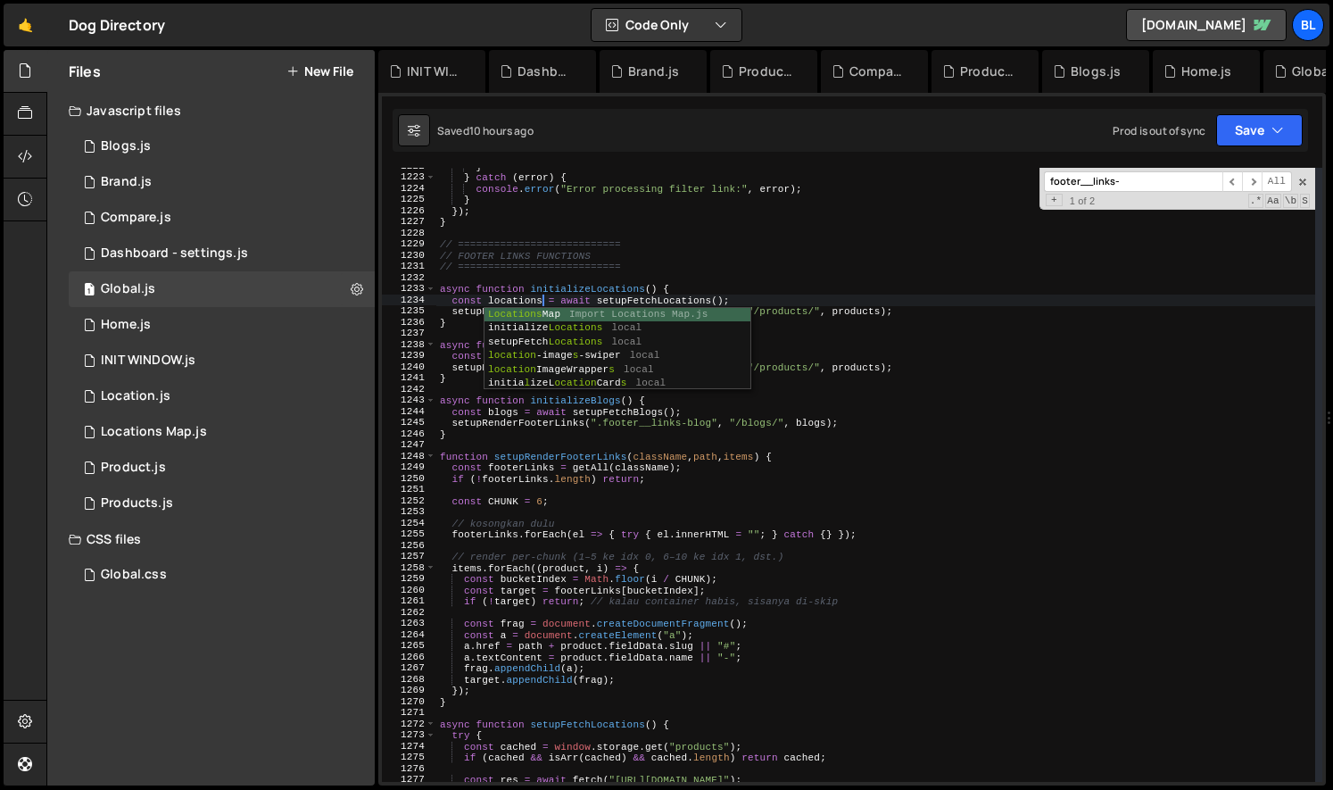
scroll to position [0, 8]
click at [859, 312] on div "} } catch ( error ) { console . error ( "Error processing filter link:" , error…" at bounding box center [875, 479] width 879 height 636
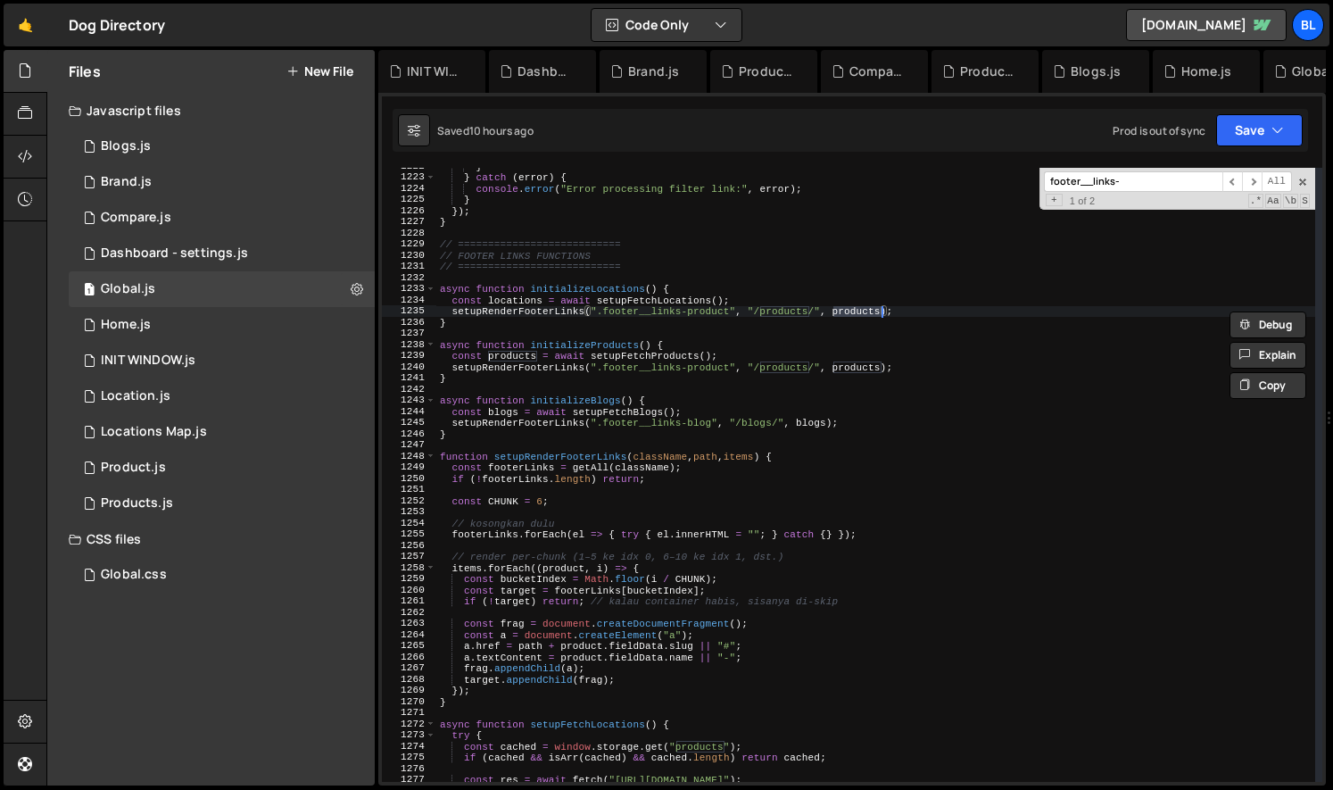
click at [800, 313] on div "} } catch ( error ) { console . error ( "Error processing filter link:" , error…" at bounding box center [875, 479] width 879 height 636
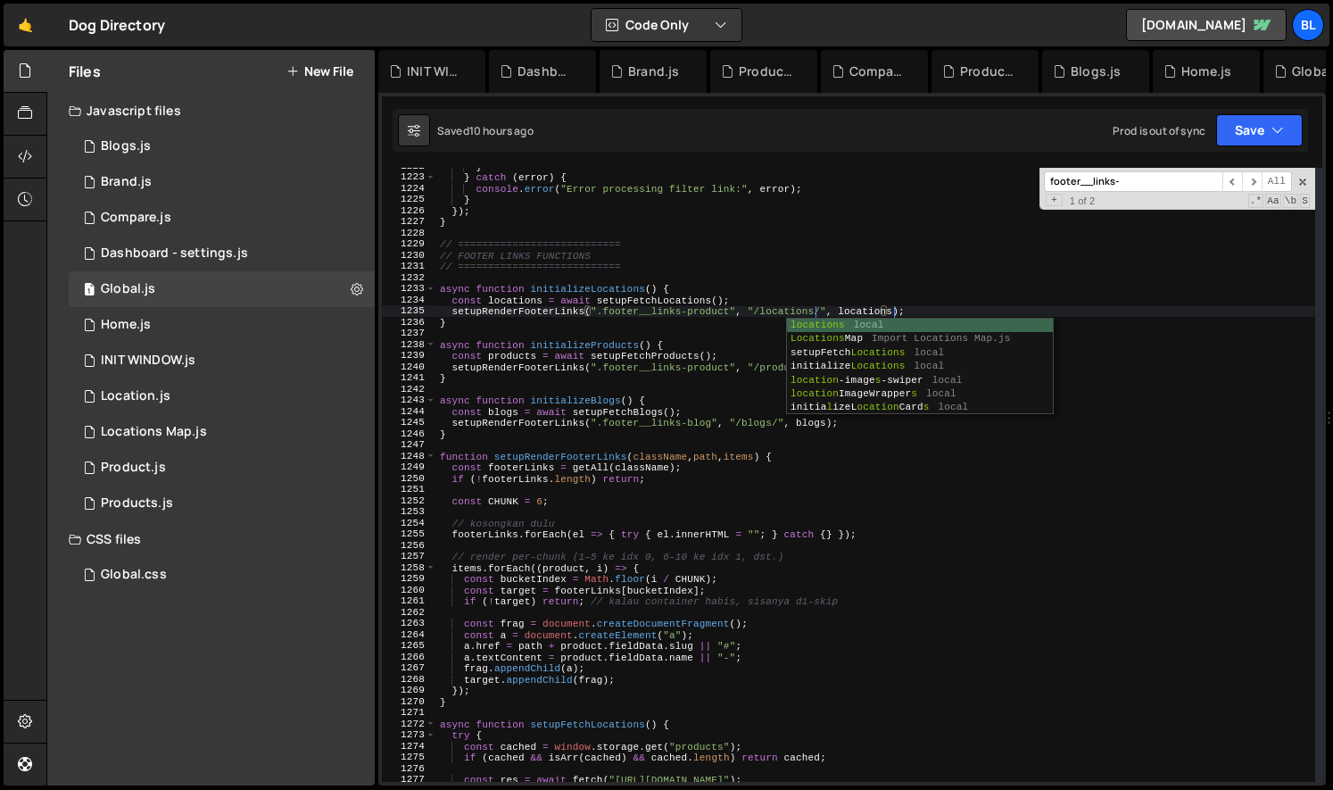
scroll to position [0, 39]
click at [709, 309] on div "} } catch ( error ) { console . error ( "Error processing filter link:" , error…" at bounding box center [875, 479] width 879 height 636
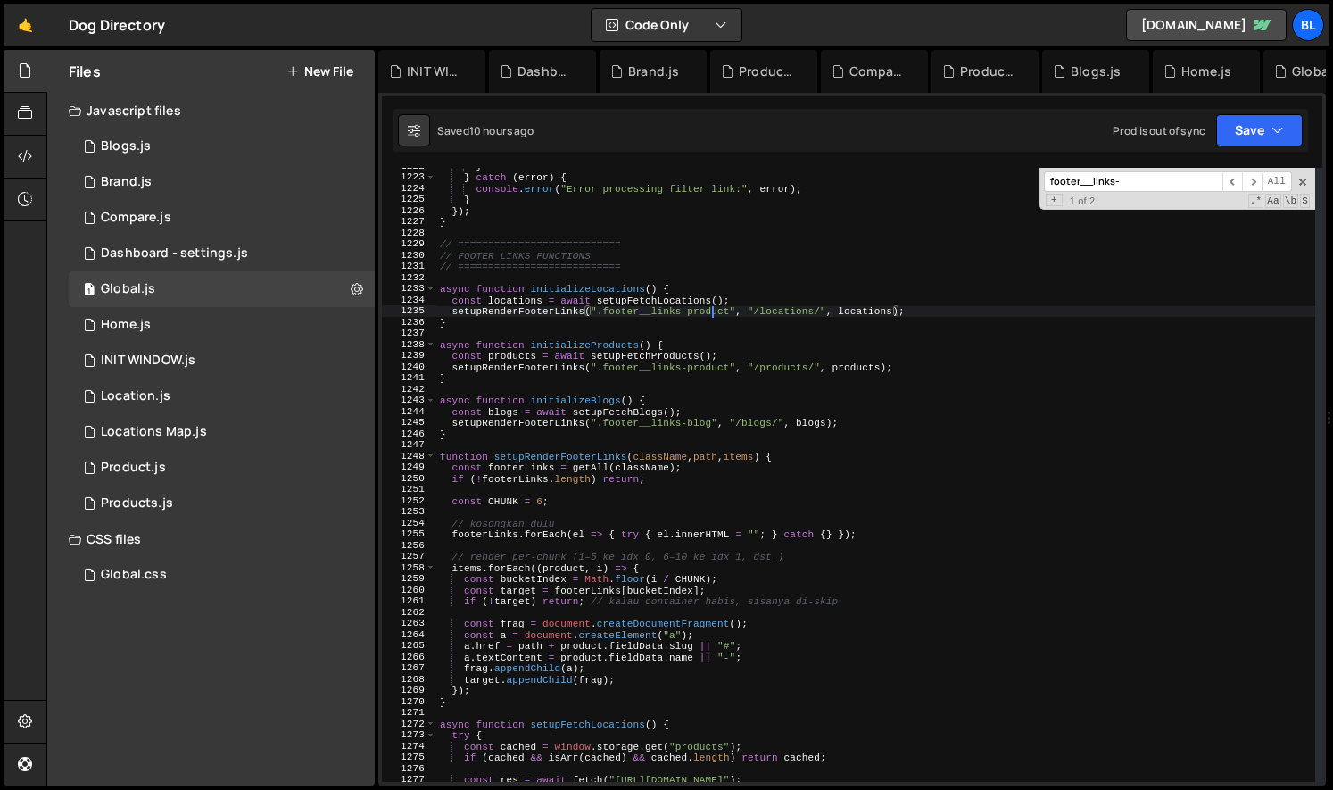
click at [709, 309] on div "} } catch ( error ) { console . error ( "Error processing filter link:" , error…" at bounding box center [875, 479] width 879 height 636
click at [801, 434] on div "} } catch ( error ) { console . error ( "Error processing filter link:" , error…" at bounding box center [875, 479] width 879 height 636
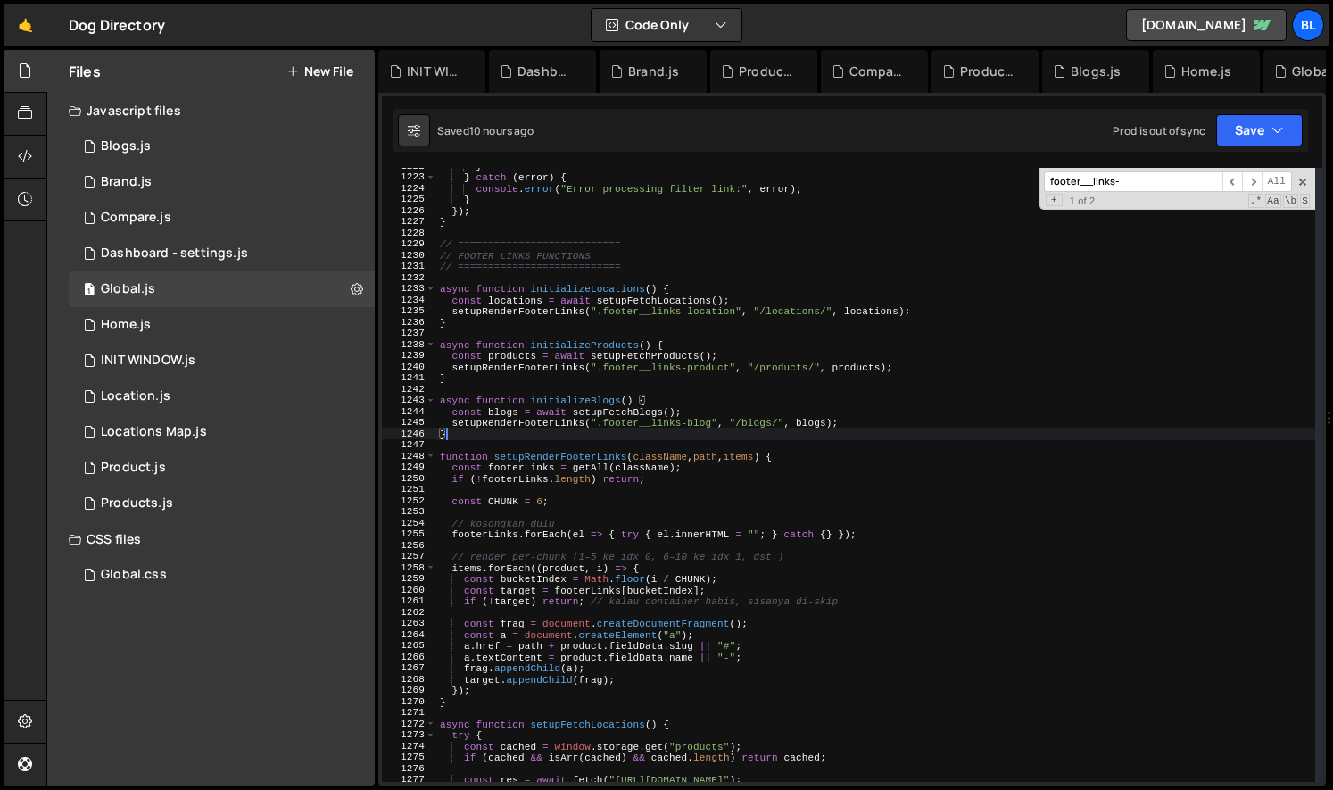
click at [785, 316] on div "} } catch ( error ) { console . error ( "Error processing filter link:" , error…" at bounding box center [875, 479] width 879 height 636
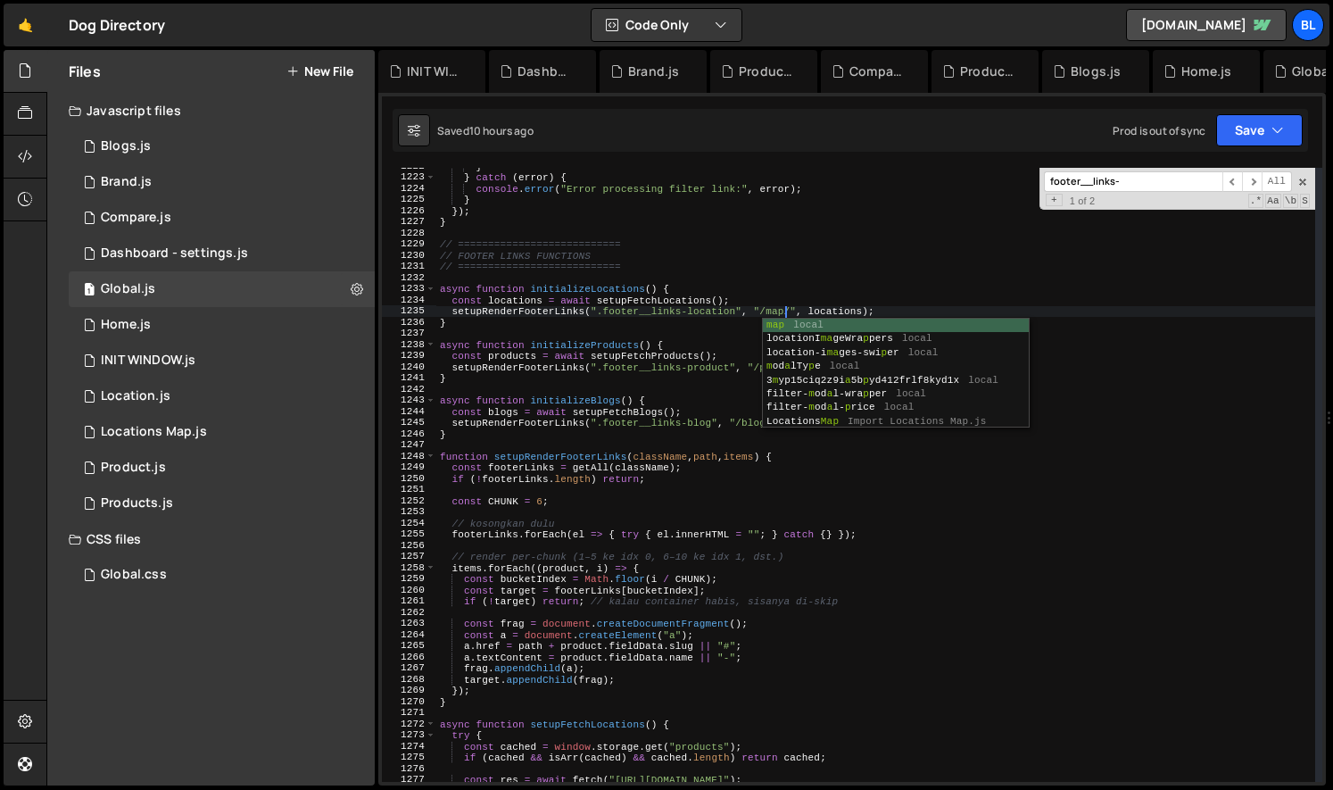
click at [798, 269] on div "} } catch ( error ) { console . error ( "Error processing filter link:" , error…" at bounding box center [875, 479] width 879 height 636
type textarea "// ==========================="
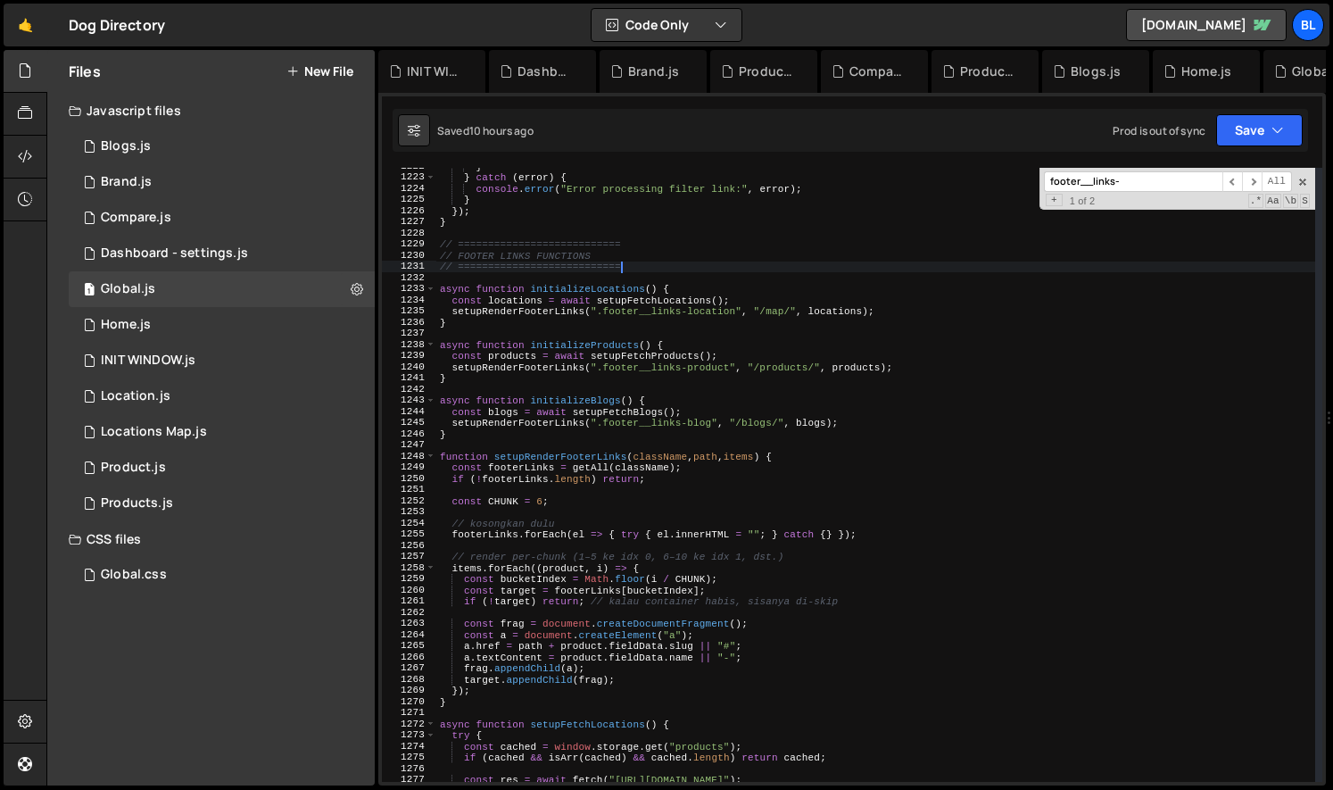
scroll to position [0, 15]
click at [818, 449] on div "} } catch ( error ) { console . error ( "Error processing filter link:" , error…" at bounding box center [875, 479] width 879 height 636
click at [1142, 332] on div "} } catch ( error ) { console . error ( "Error processing filter link:" , error…" at bounding box center [875, 479] width 879 height 636
click at [1306, 184] on span at bounding box center [1303, 182] width 12 height 12
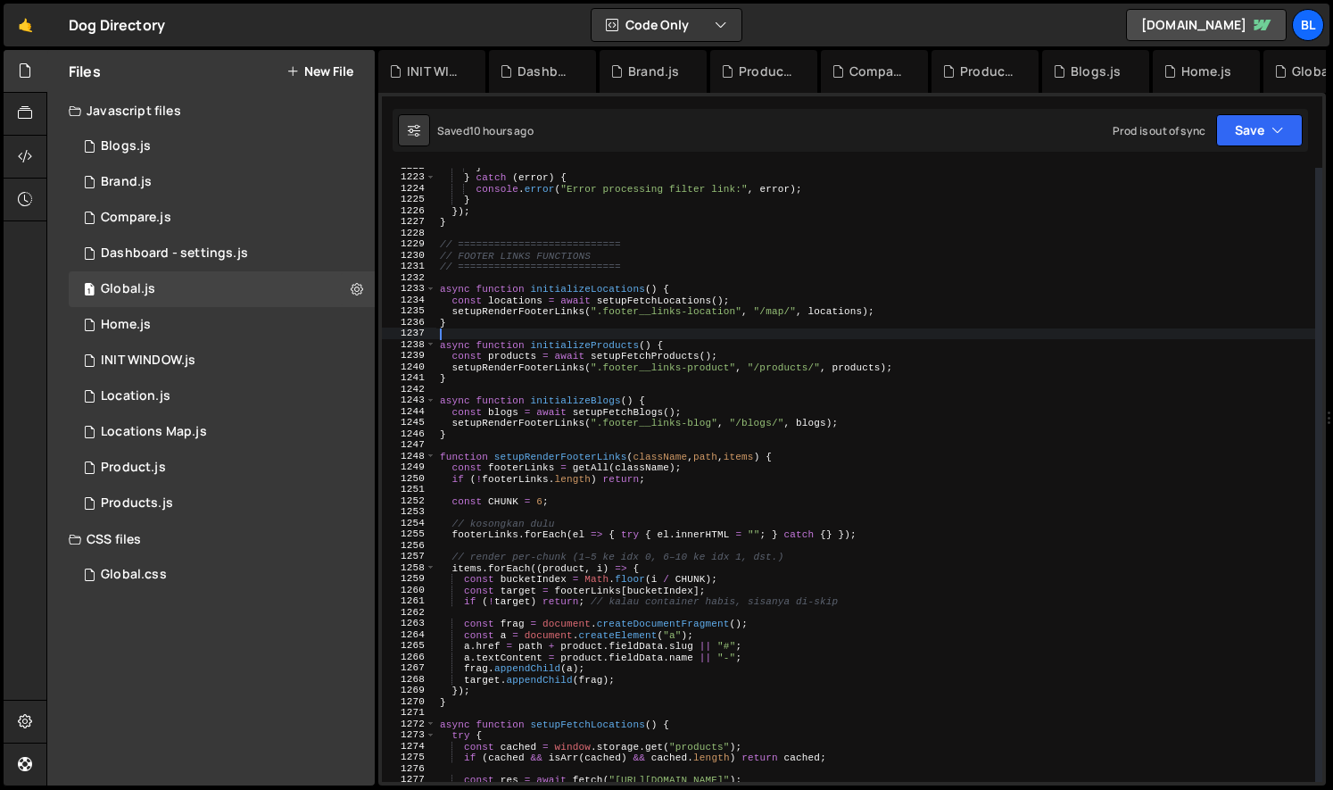
click at [974, 422] on div "} } catch ( error ) { console . error ( "Error processing filter link:" , error…" at bounding box center [875, 479] width 879 height 636
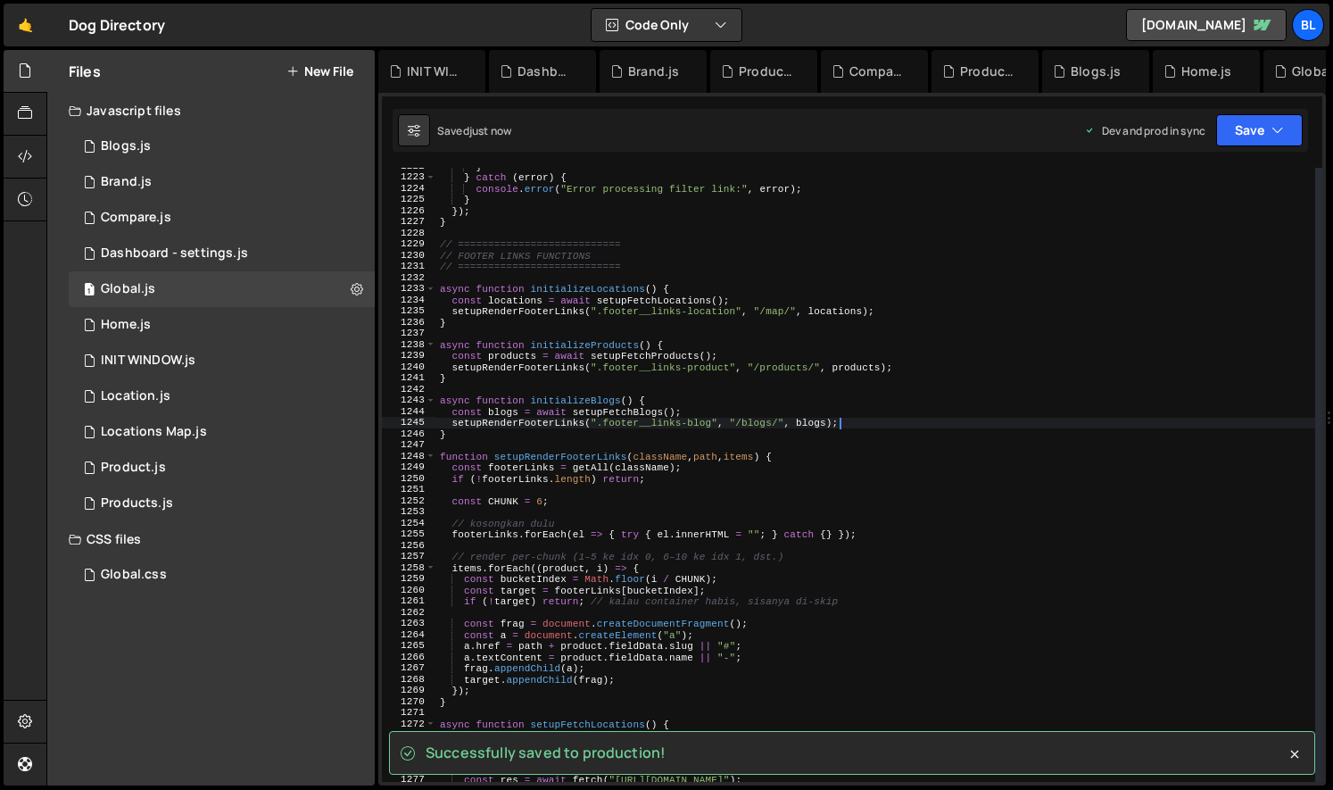
click at [584, 342] on div "} } catch ( error ) { console . error ( "Error processing filter link:" , error…" at bounding box center [875, 479] width 879 height 636
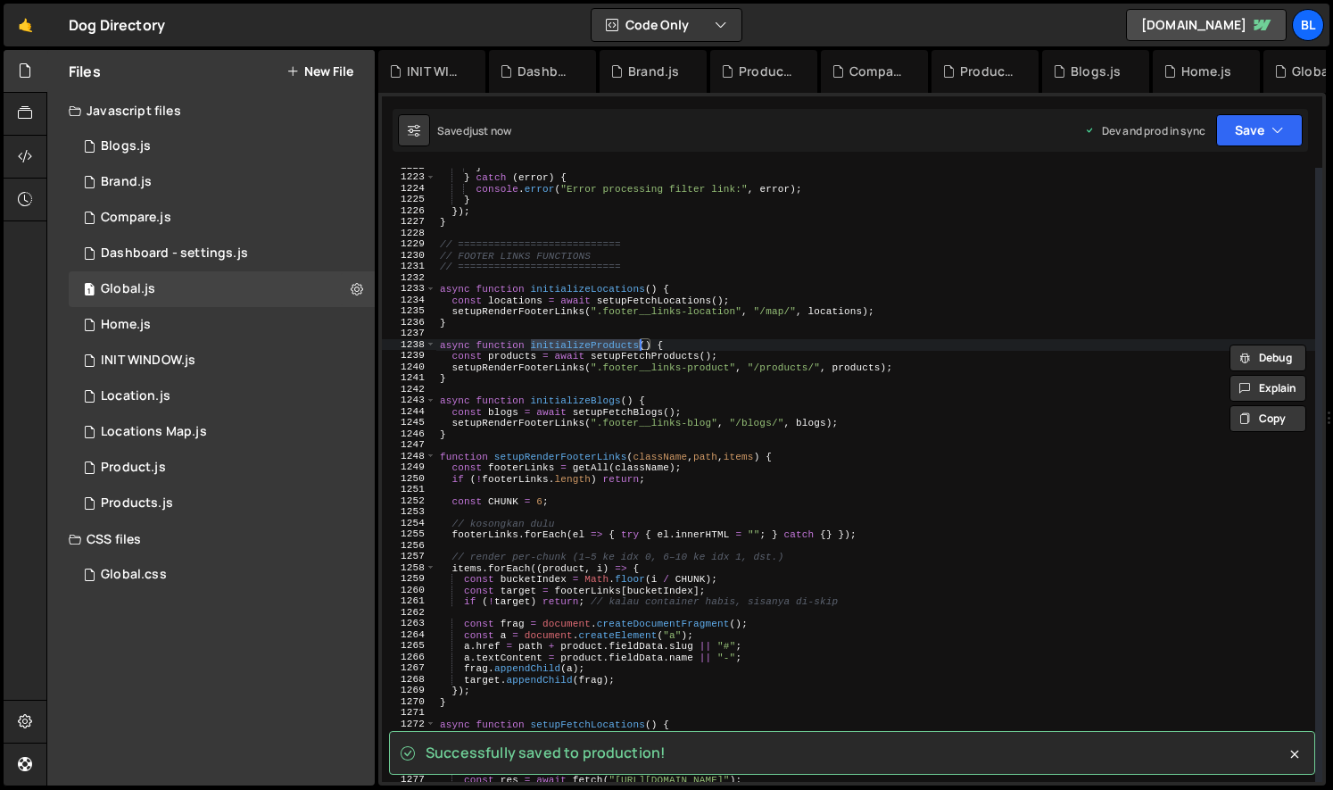
click at [604, 286] on div "} } catch ( error ) { console . error ( "Error processing filter link:" , error…" at bounding box center [875, 479] width 879 height 636
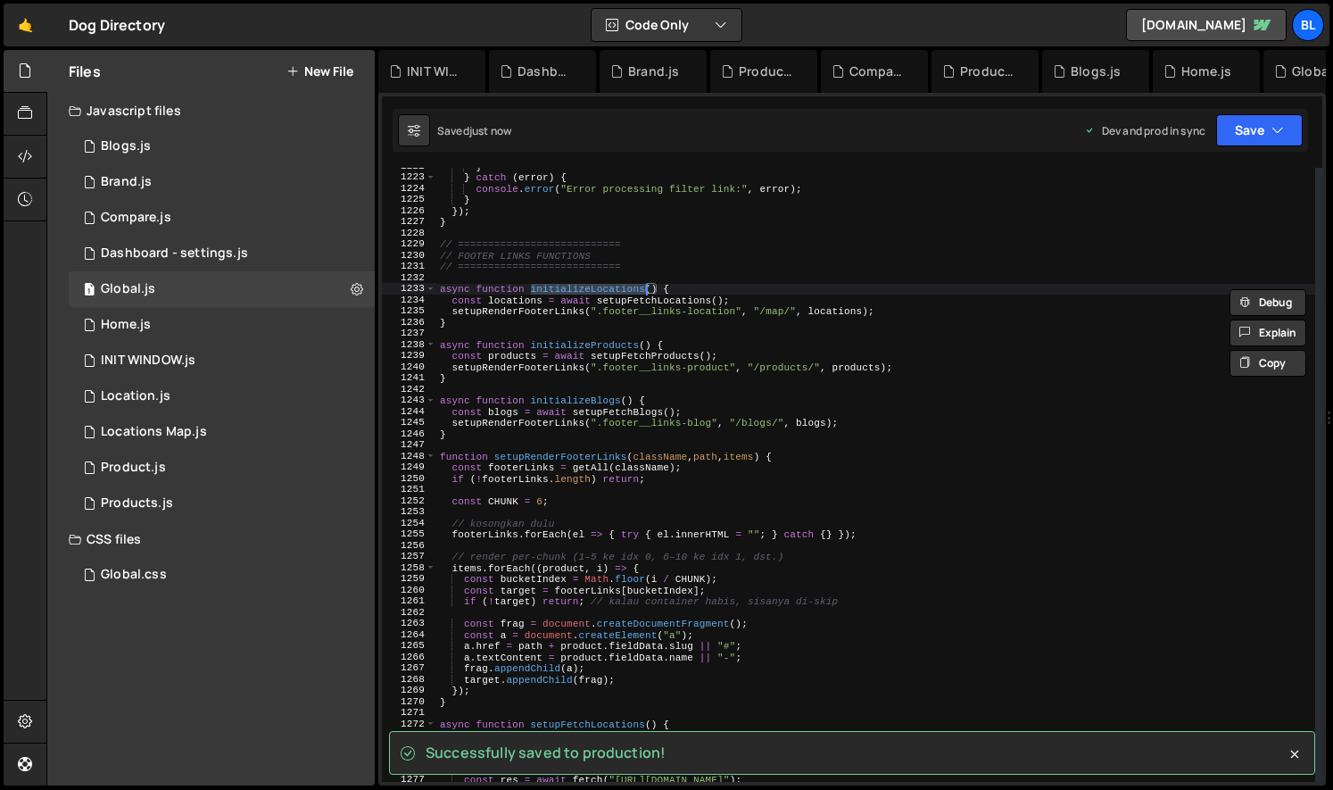
click at [581, 342] on div "} } catch ( error ) { console . error ( "Error processing filter link:" , error…" at bounding box center [875, 479] width 879 height 636
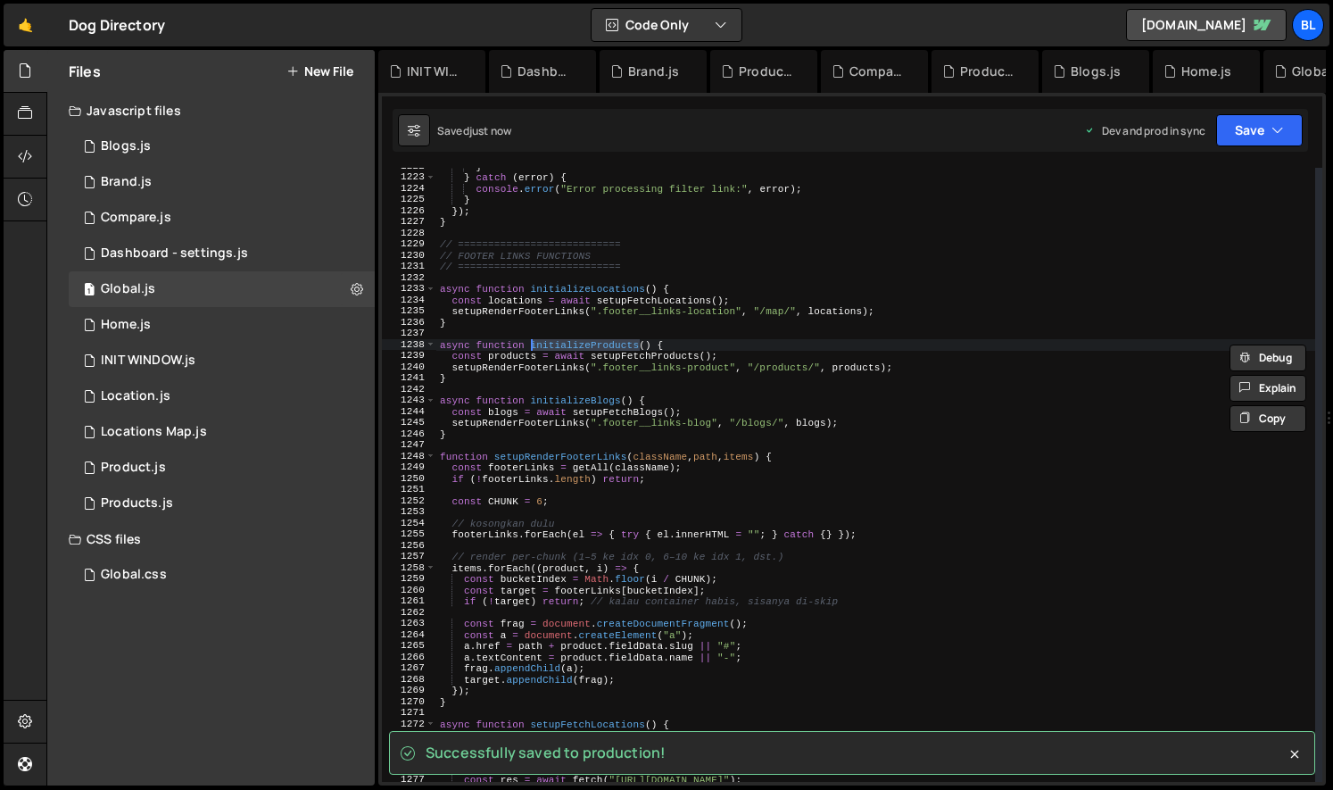
scroll to position [328, 0]
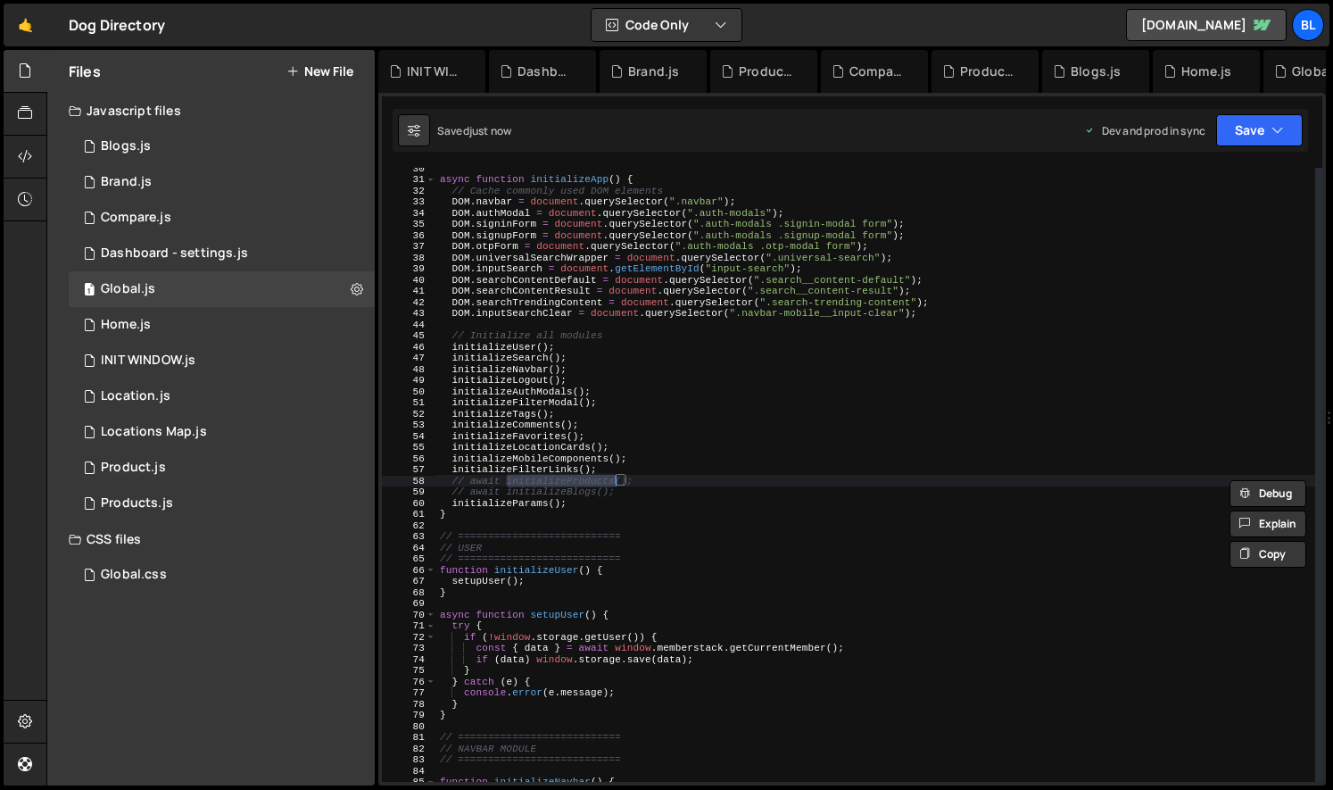
click at [636, 486] on div "async function initializeApp ( ) { // Cache commonly used DOM elements DOM . na…" at bounding box center [875, 480] width 879 height 636
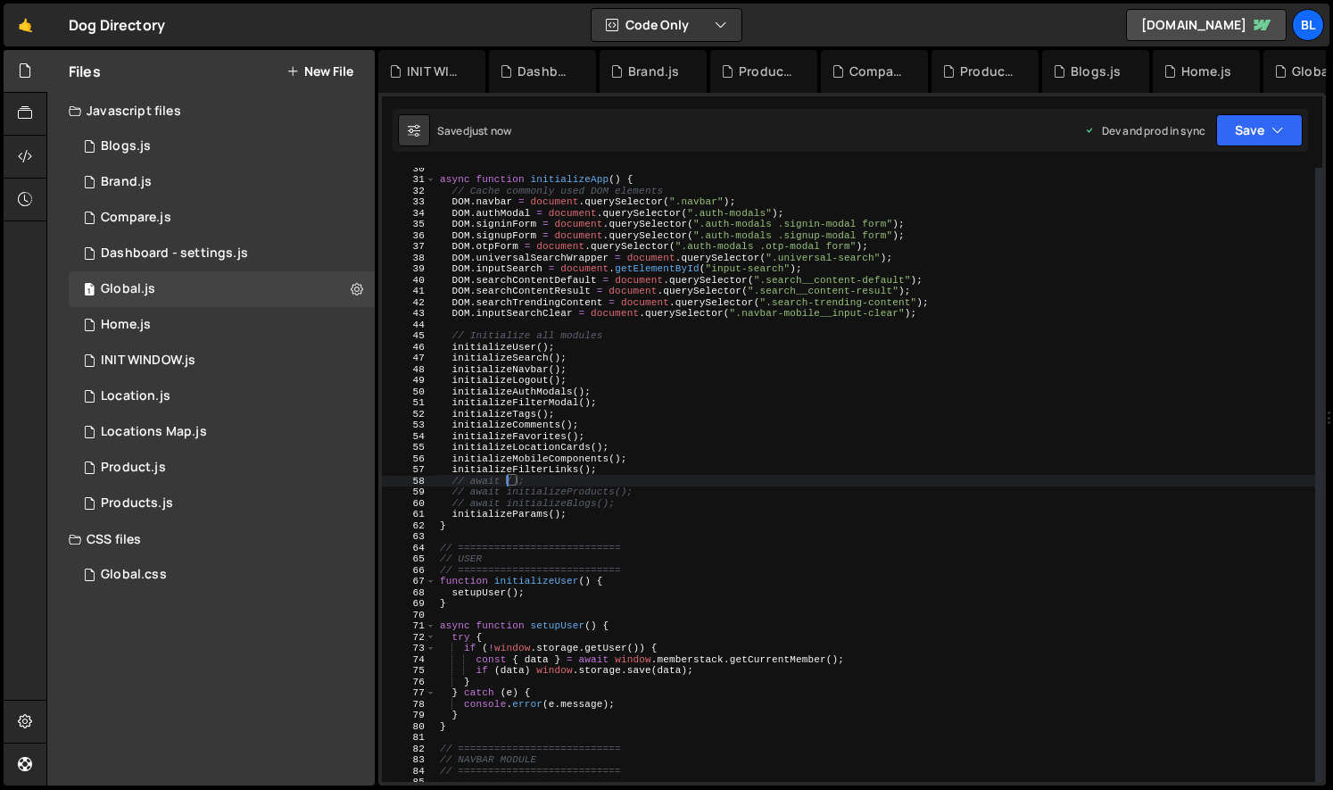
paste textarea "initializeLocations"
click at [645, 500] on div "async function initializeApp ( ) { // Cache commonly used DOM elements DOM . na…" at bounding box center [875, 480] width 879 height 636
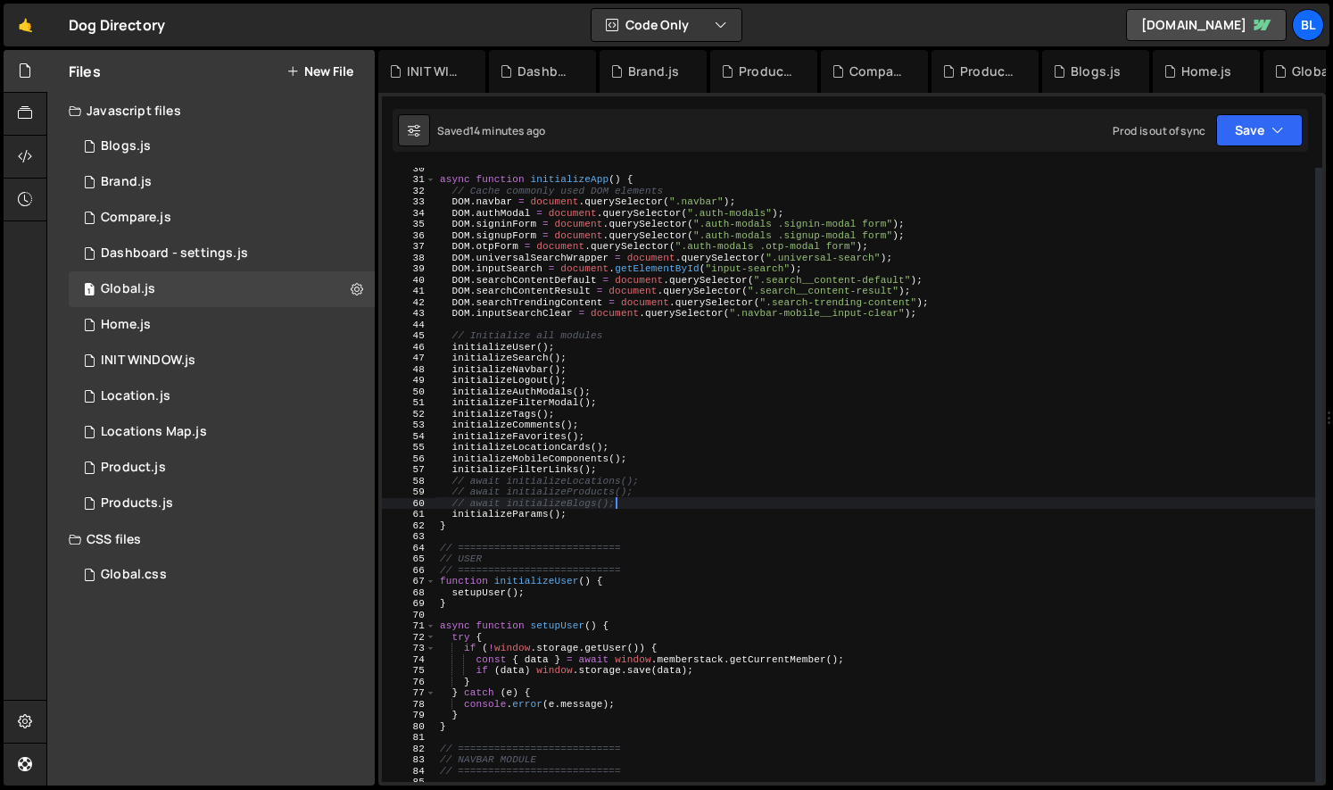
click at [632, 563] on div "async function initializeApp ( ) { // Cache commonly used DOM elements DOM . na…" at bounding box center [875, 480] width 879 height 636
type textarea "// USER"
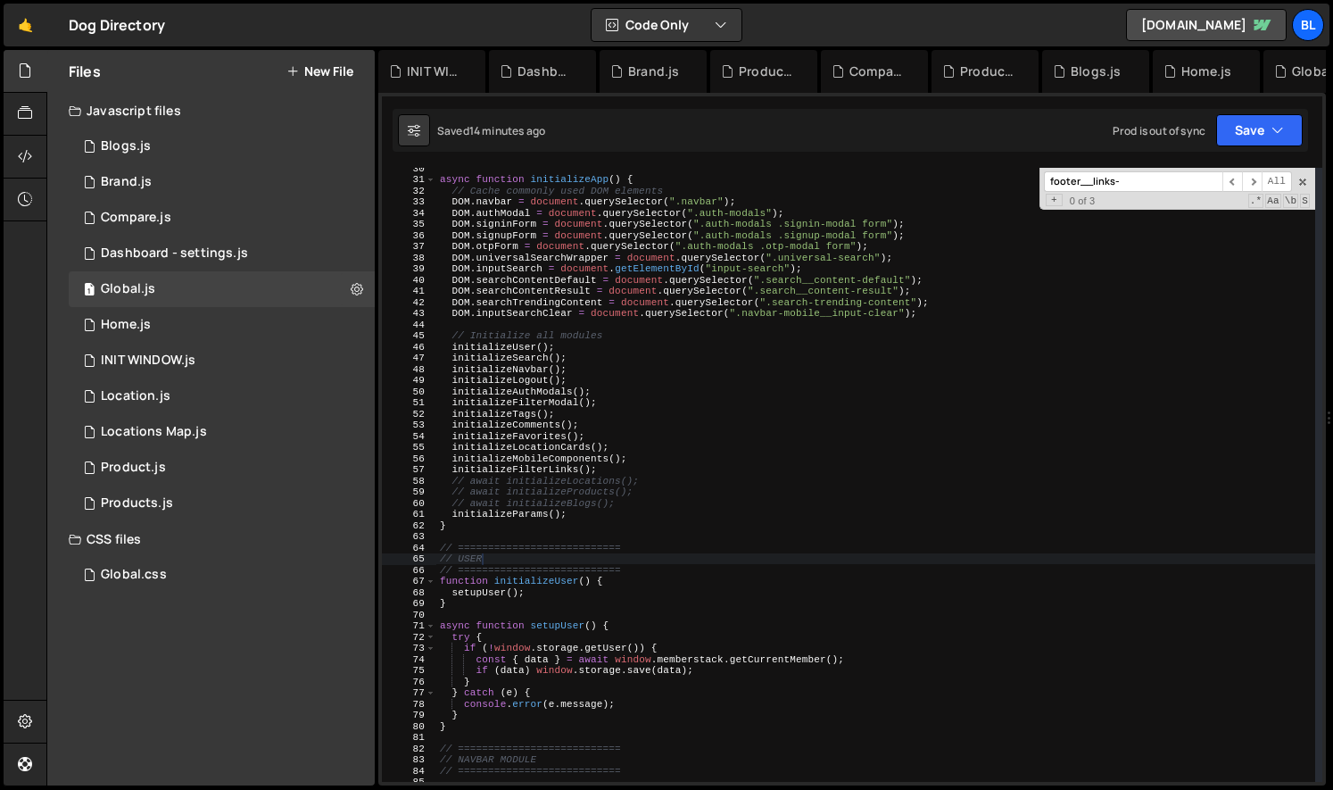
paste input "etchProductCategories"
type input "fetchProductCategories"
click at [213, 330] on div "1 Home.js 0" at bounding box center [222, 325] width 306 height 36
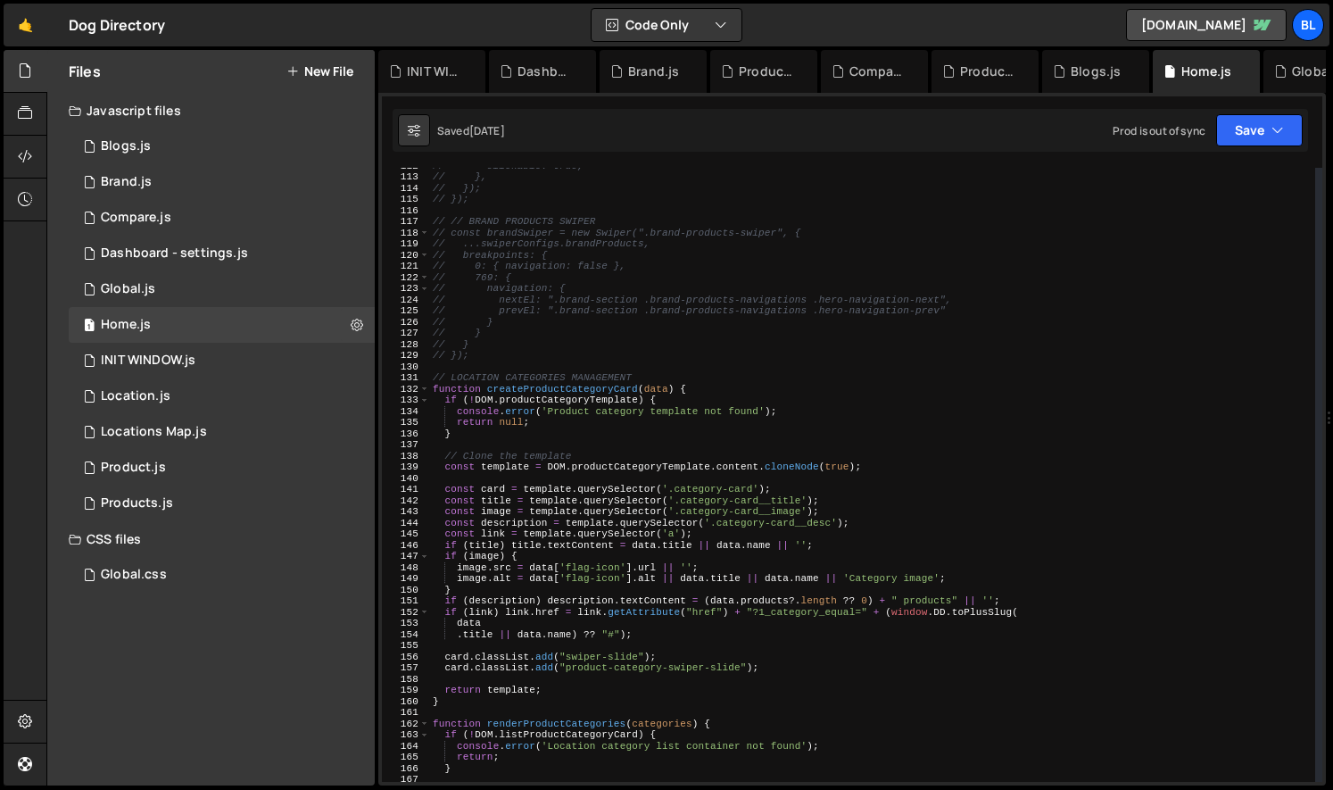
scroll to position [0, 0]
click at [734, 462] on div "// clickable: true, // }, // }); // }); // // BRAND PRODUCTS SWIPER // const br…" at bounding box center [872, 478] width 886 height 636
type textarea "const template = DOM.productCategoryTemplate.content.cloneNode(true);"
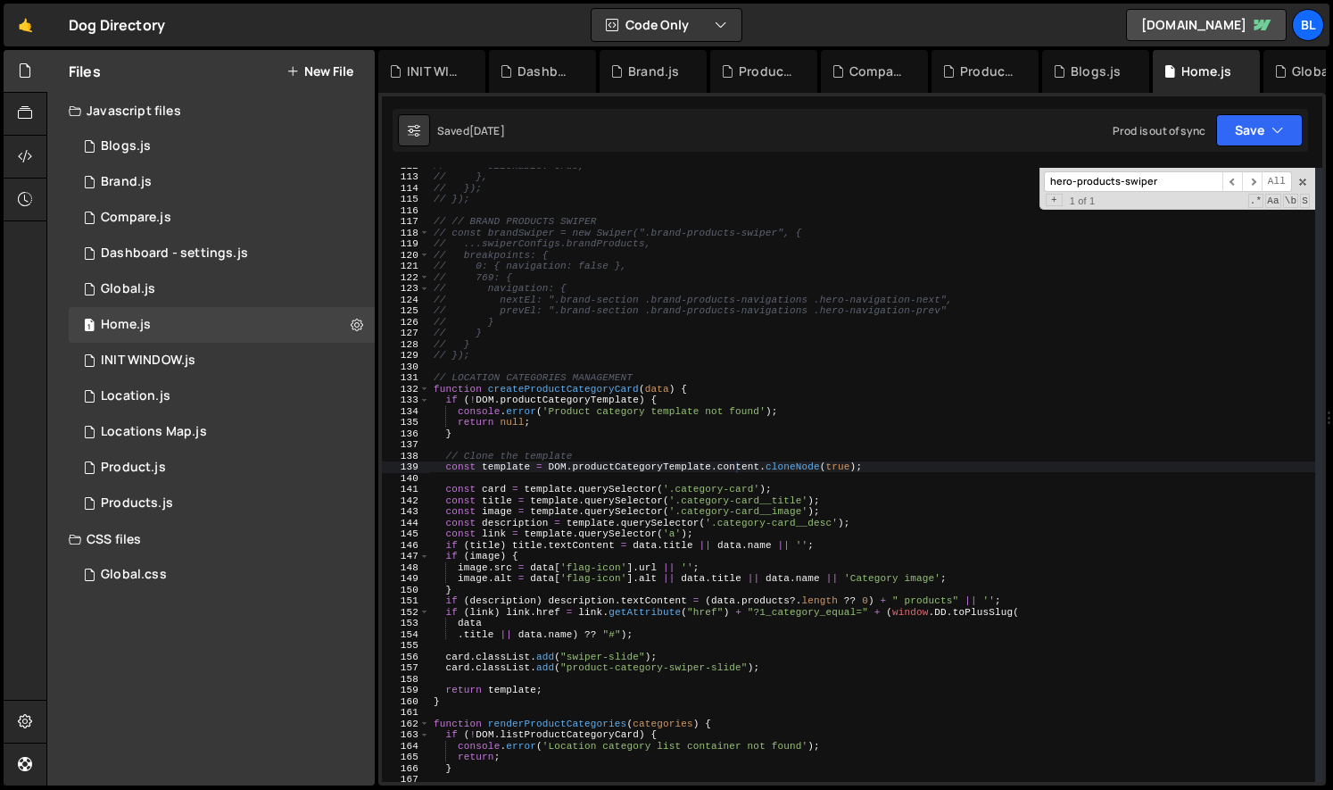
paste input "fetchProductCategories"
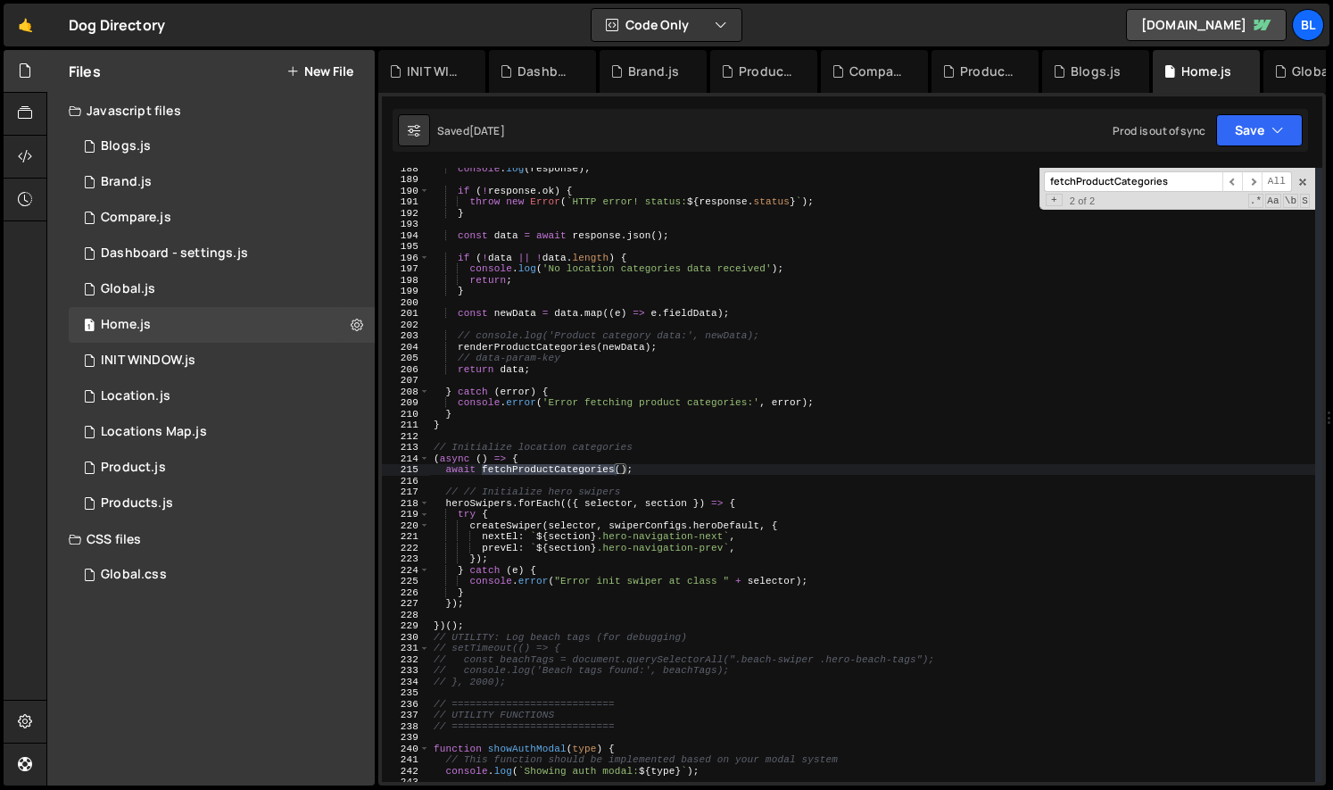
scroll to position [2091, 0]
type input "fetchProductCategories"
click at [598, 513] on div "console . log ( response ) ; if ( ! response . ok ) { throw new Error ( ` HTTP …" at bounding box center [872, 480] width 885 height 636
click at [1256, 186] on span "​" at bounding box center [1252, 181] width 20 height 21
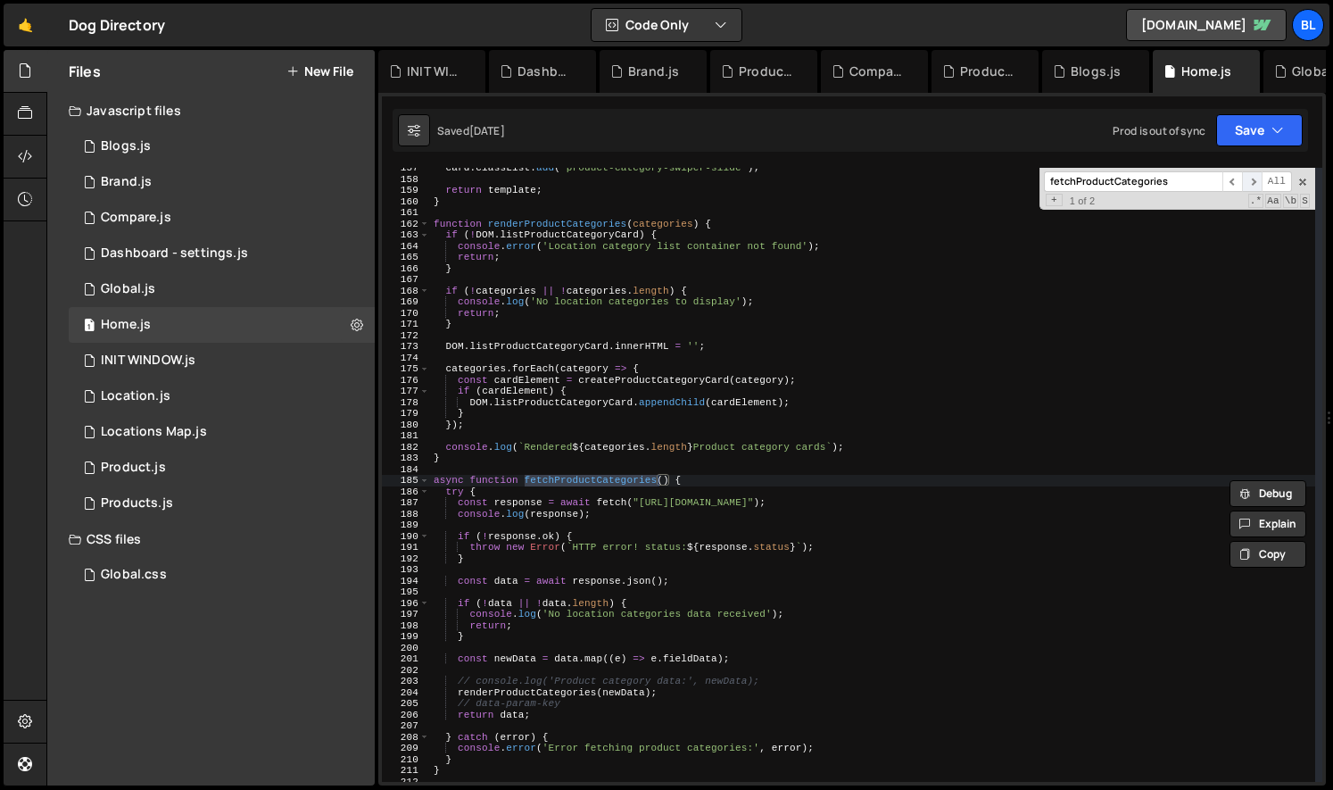
scroll to position [1746, 0]
click at [619, 512] on div "card . classList . add ( "product-category-swiper-slide" ) ; return template ; …" at bounding box center [872, 480] width 885 height 636
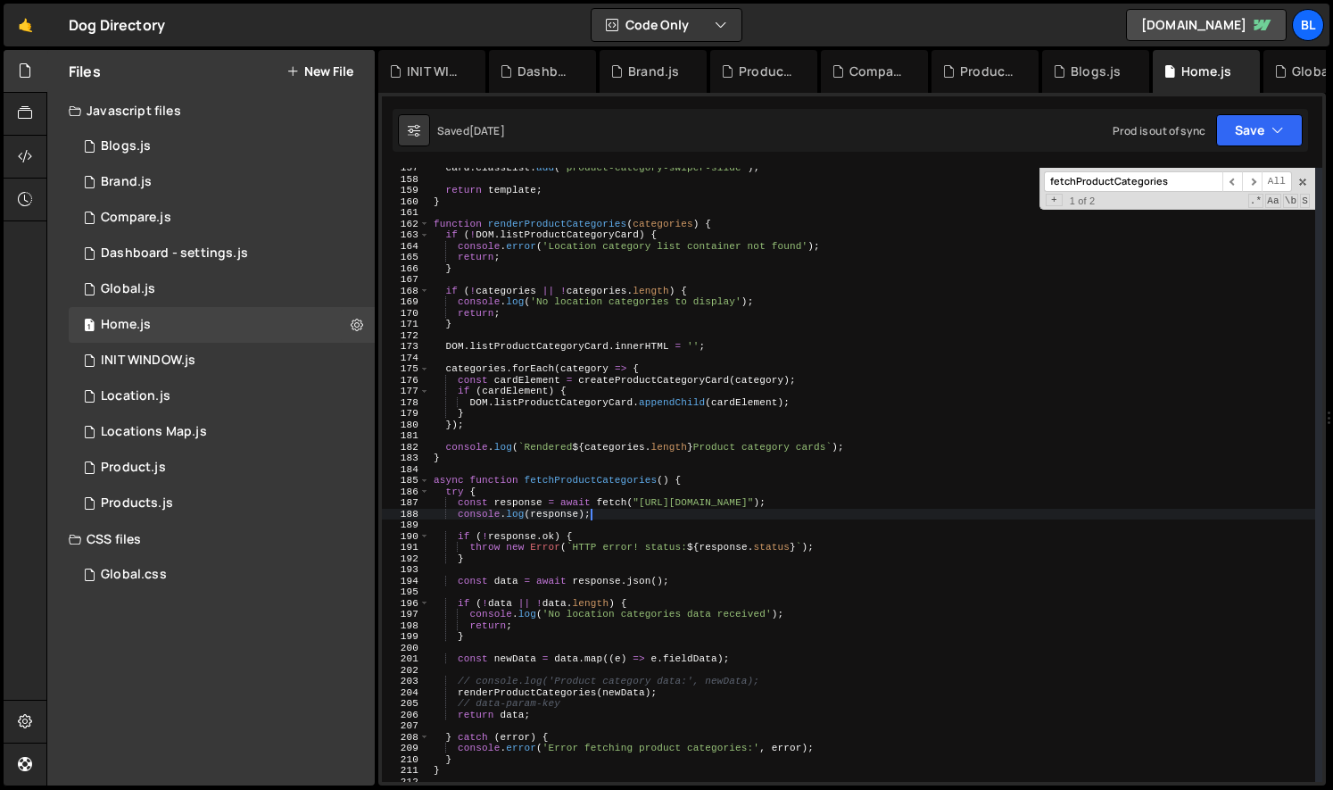
click at [1070, 509] on div "card . classList . add ( "product-category-swiper-slide" ) ; return template ; …" at bounding box center [872, 480] width 885 height 636
click at [1054, 503] on div "card . classList . add ( "product-category-swiper-slide" ) ; return template ; …" at bounding box center [872, 480] width 885 height 636
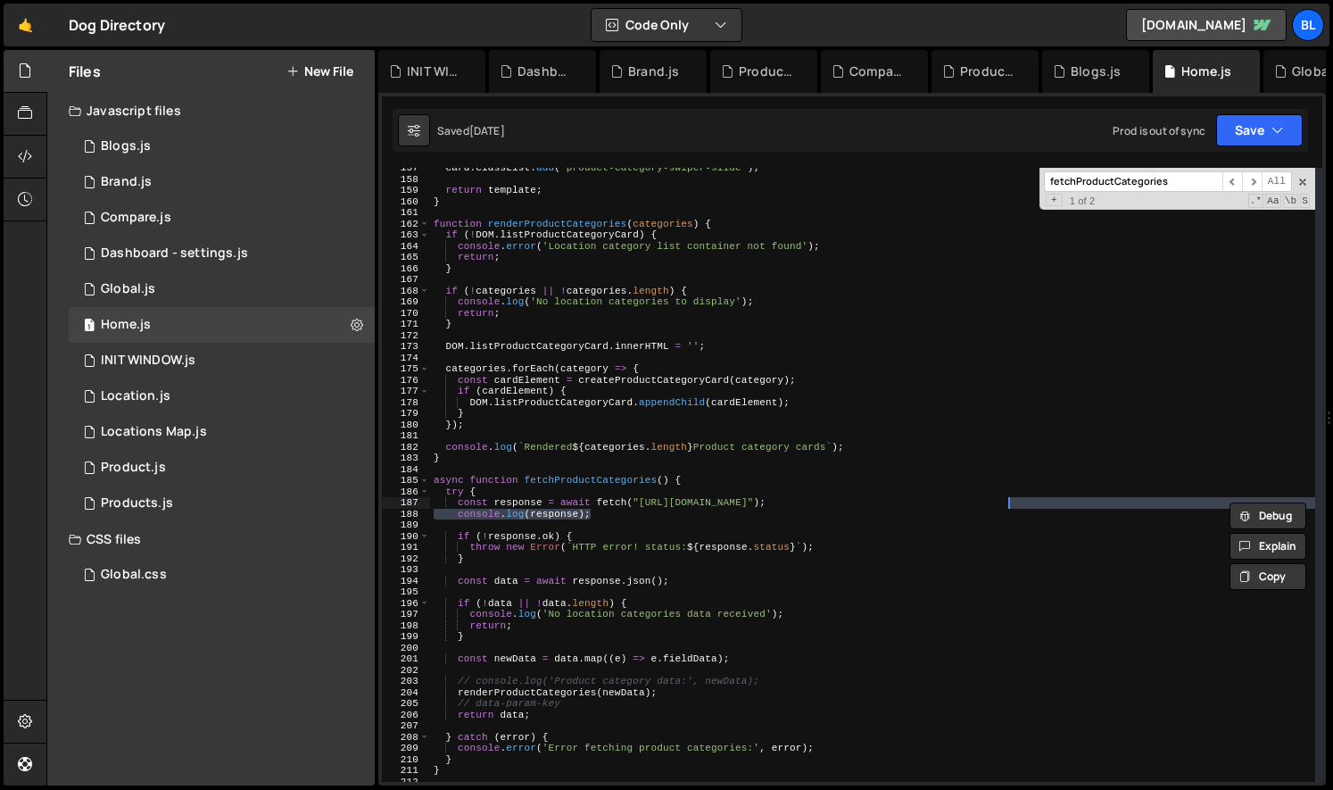
type textarea "const response = await fetch("[URL][DOMAIN_NAME]");"
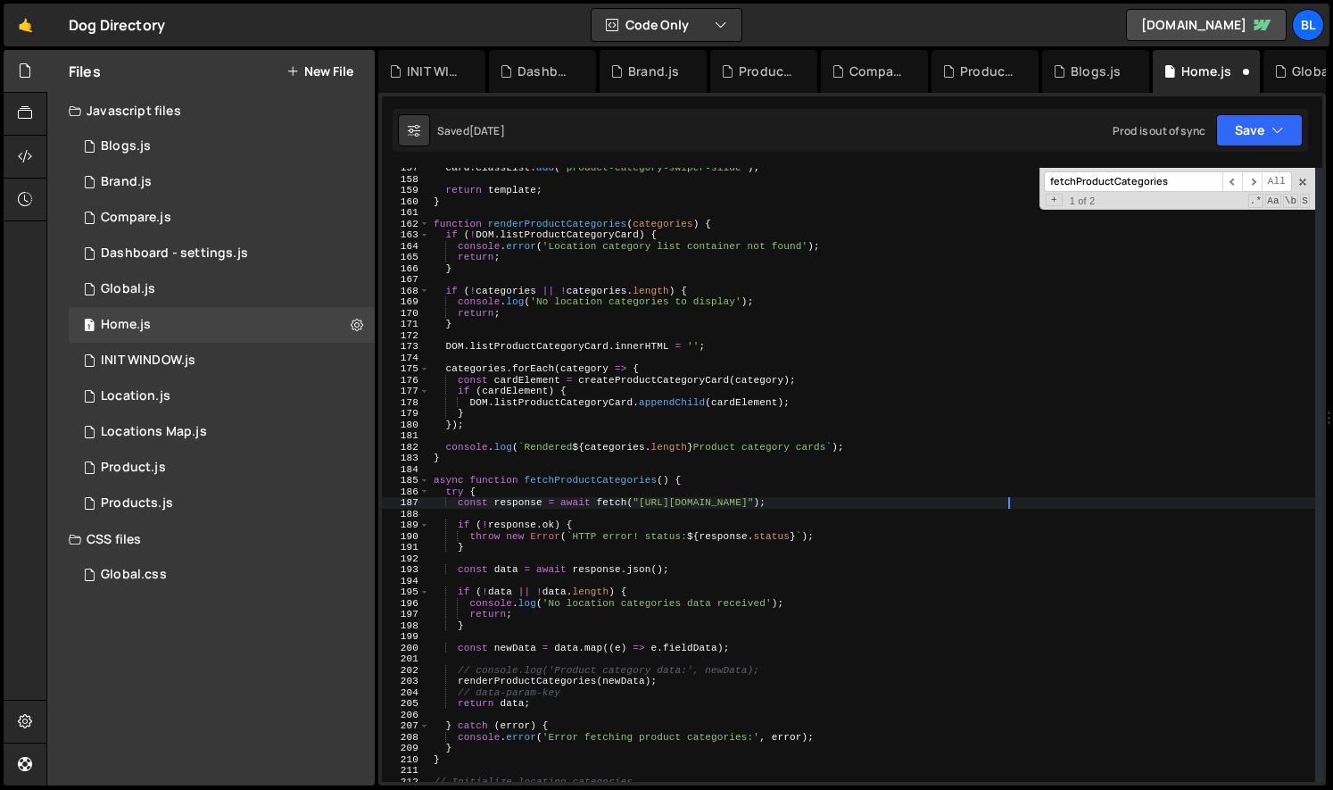
click at [958, 512] on div "card . classList . add ( "product-category-swiper-slide" ) ; return template ; …" at bounding box center [872, 480] width 885 height 636
click at [156, 298] on div "1 Global.js 0" at bounding box center [222, 289] width 306 height 36
